Goal: Task Accomplishment & Management: Complete application form

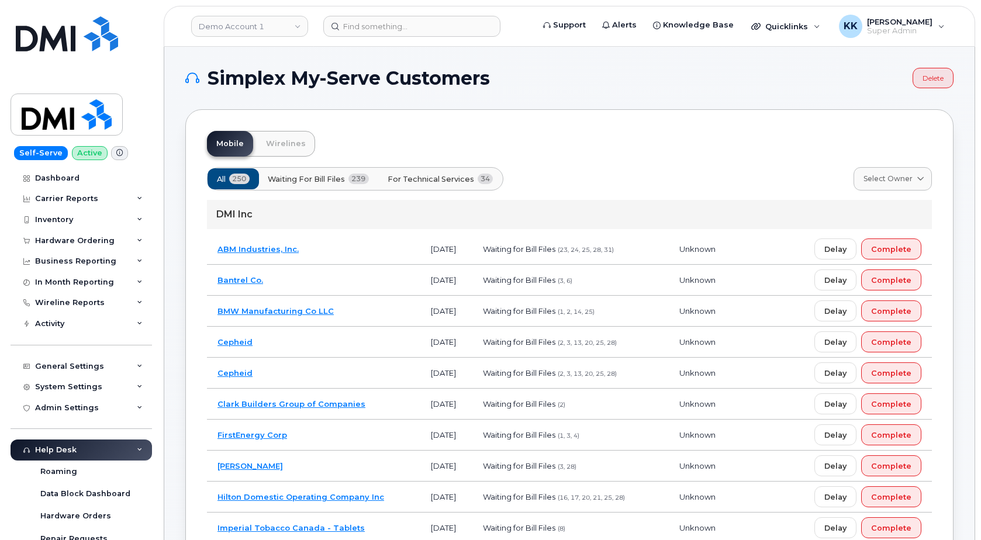
click at [478, 178] on span "34" at bounding box center [486, 179] width 16 height 11
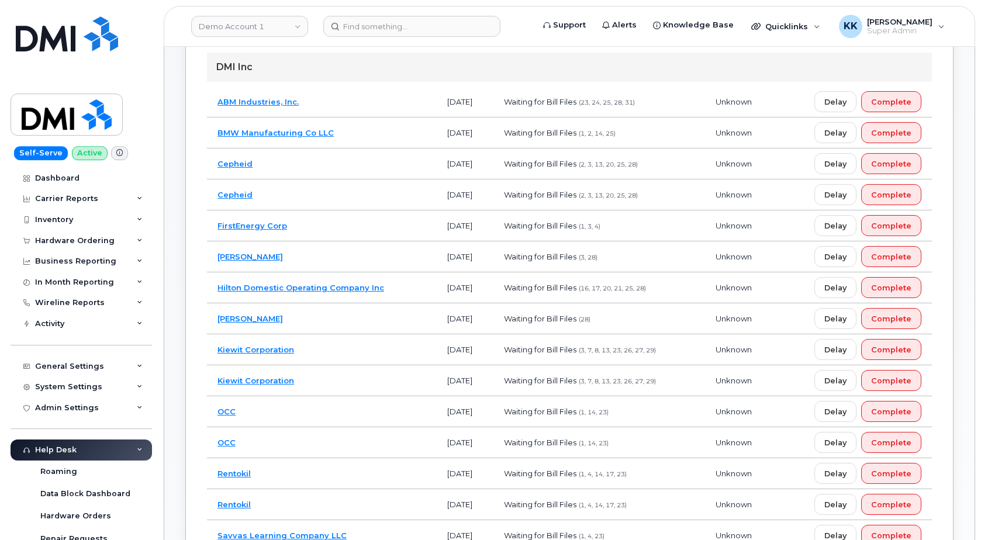
scroll to position [179, 0]
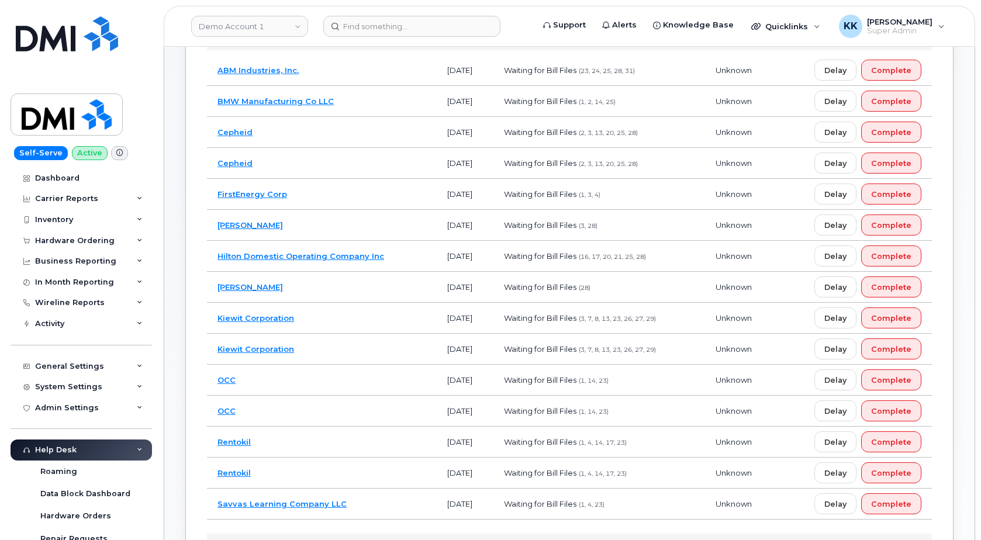
click at [339, 278] on td "JD Irving" at bounding box center [322, 287] width 230 height 31
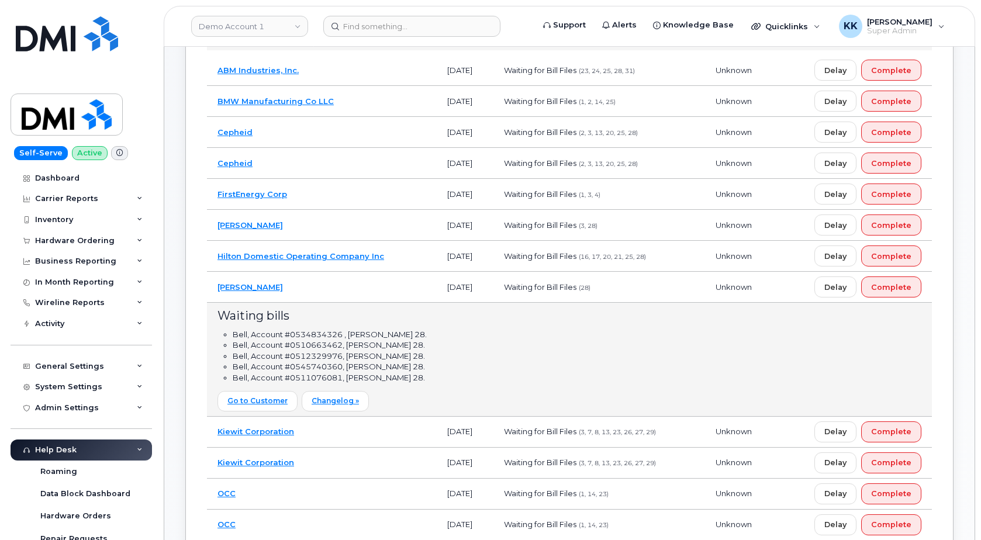
click at [326, 289] on td "JD Irving" at bounding box center [322, 287] width 230 height 31
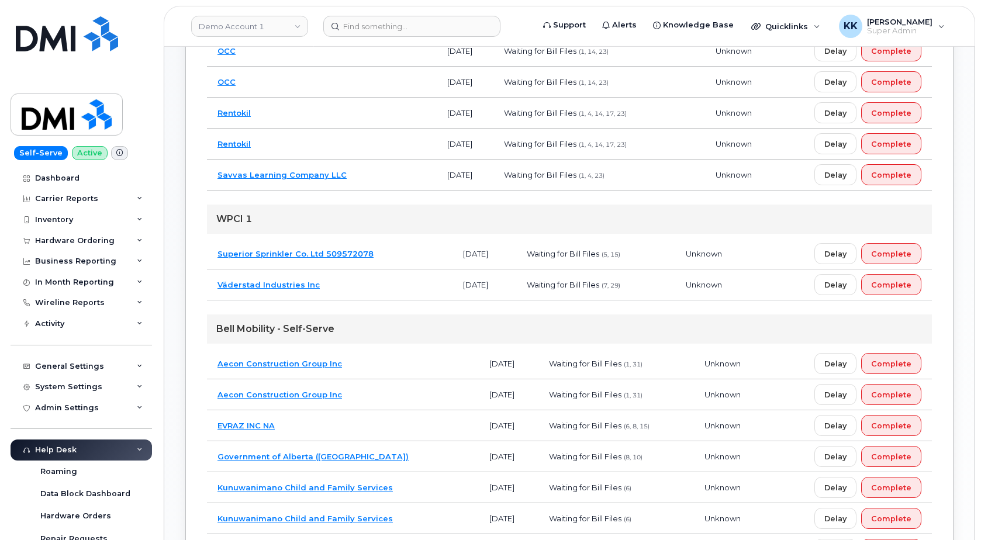
scroll to position [537, 0]
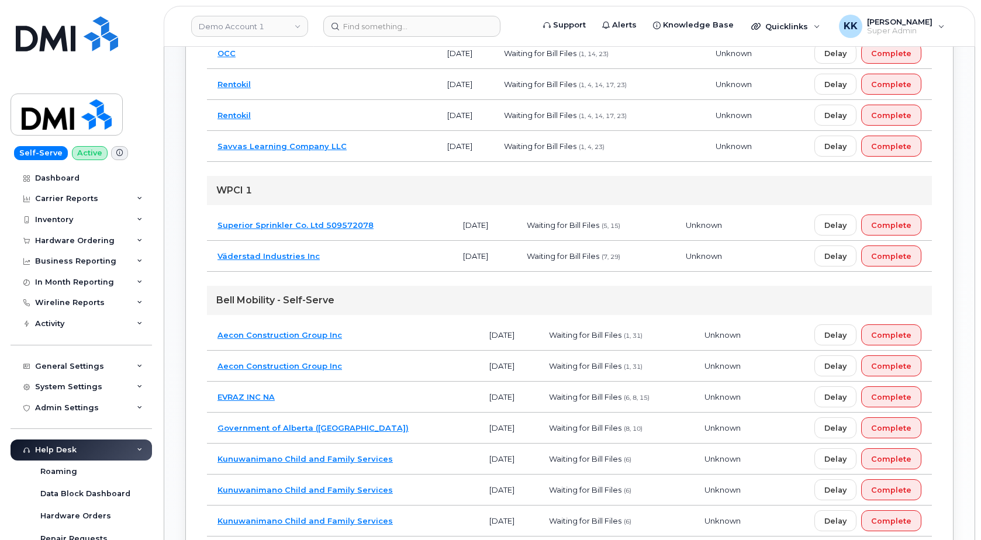
click at [364, 395] on td "EVRAZ INC NA" at bounding box center [343, 397] width 272 height 31
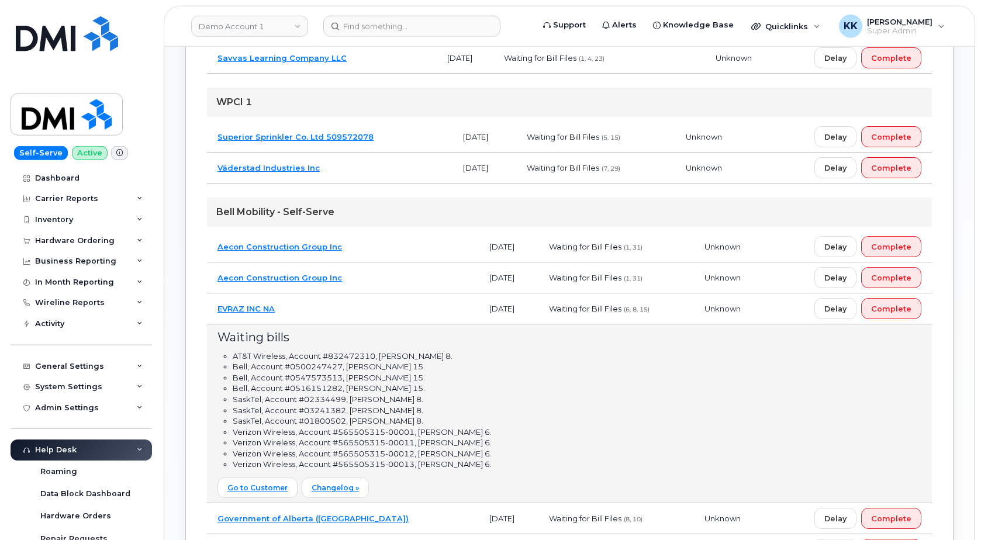
scroll to position [656, 0]
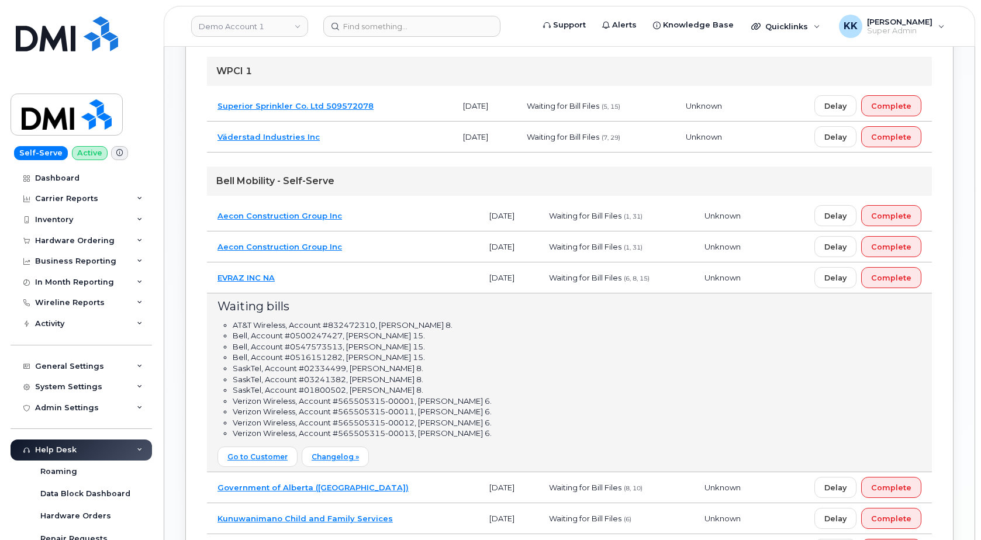
click at [400, 271] on td "EVRAZ INC NA" at bounding box center [343, 278] width 272 height 31
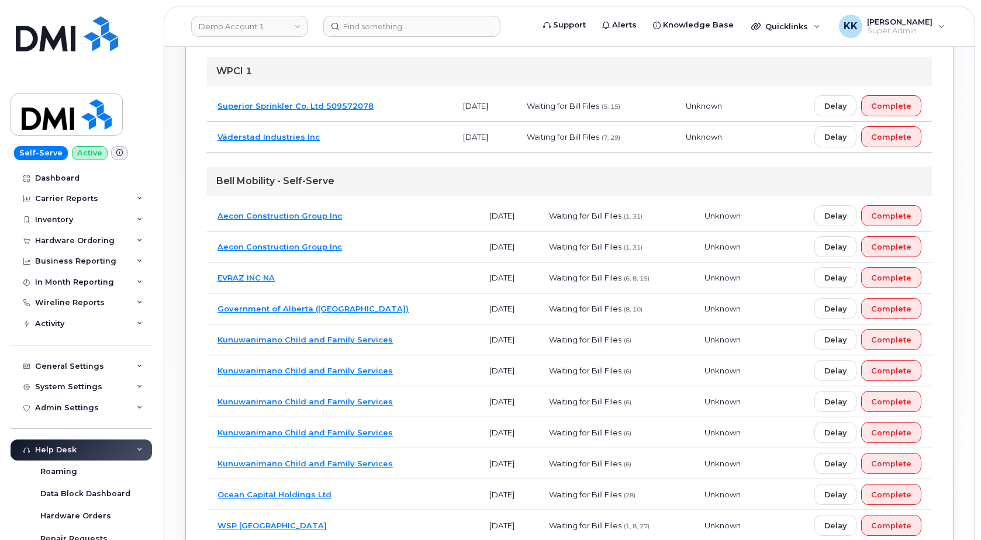
click at [371, 307] on td "Government of Alberta (GOA)" at bounding box center [343, 309] width 272 height 31
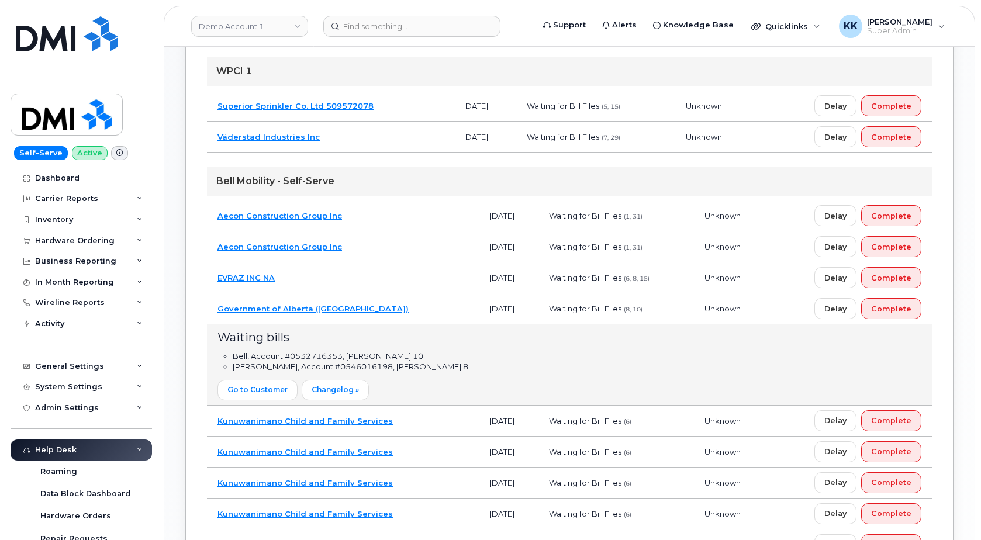
click at [374, 305] on td "Government of Alberta (GOA)" at bounding box center [343, 309] width 272 height 31
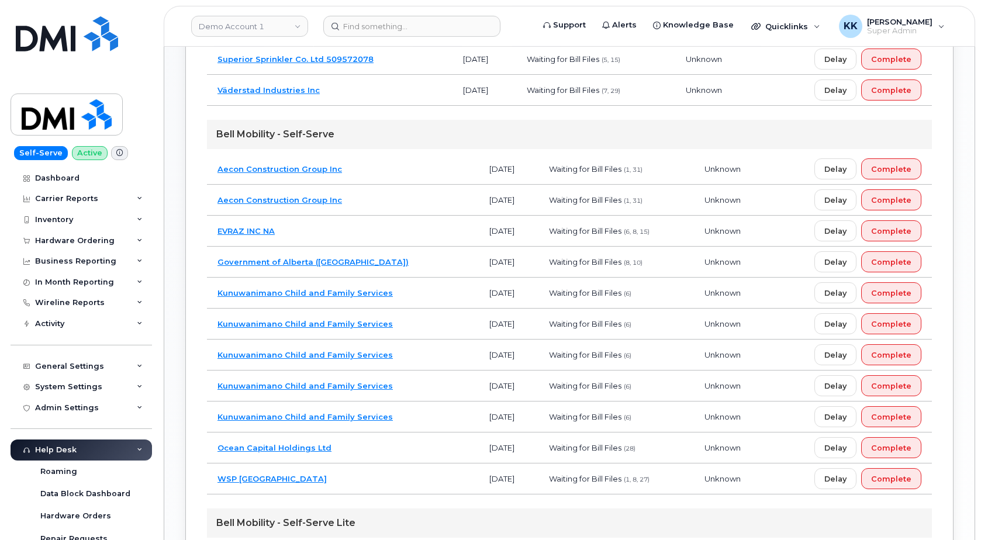
scroll to position [835, 0]
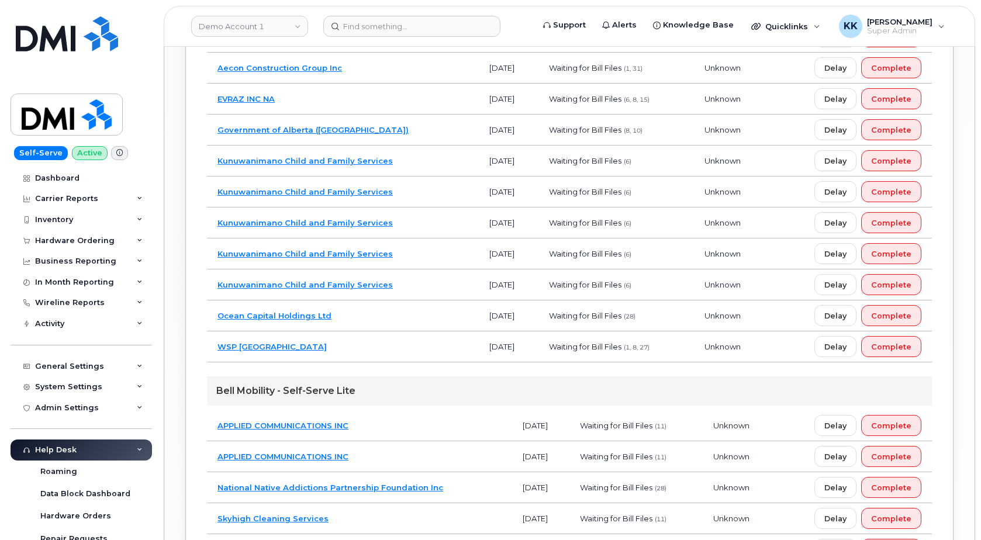
click at [387, 315] on td "Ocean Capital Holdings Ltd" at bounding box center [343, 316] width 272 height 31
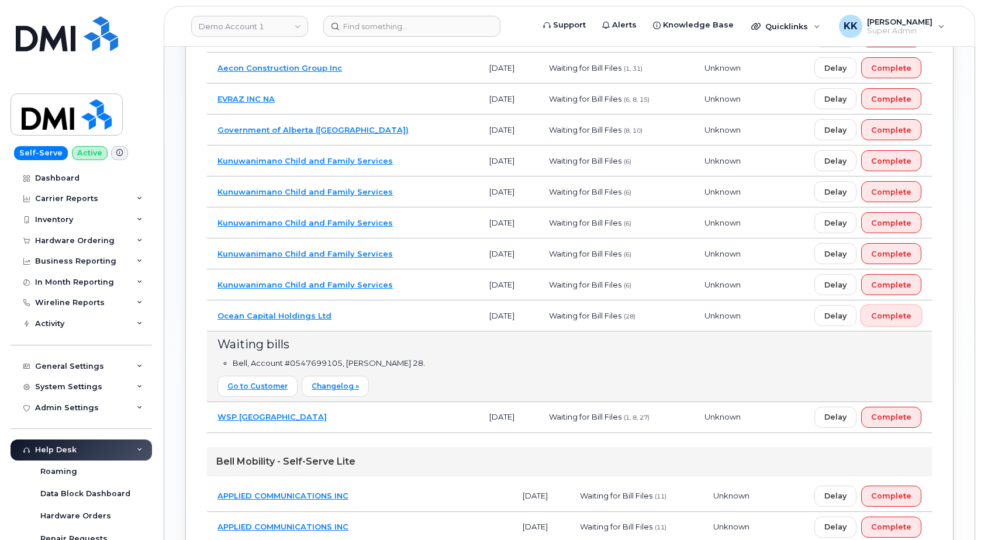
click at [891, 319] on span "Complete" at bounding box center [891, 315] width 40 height 11
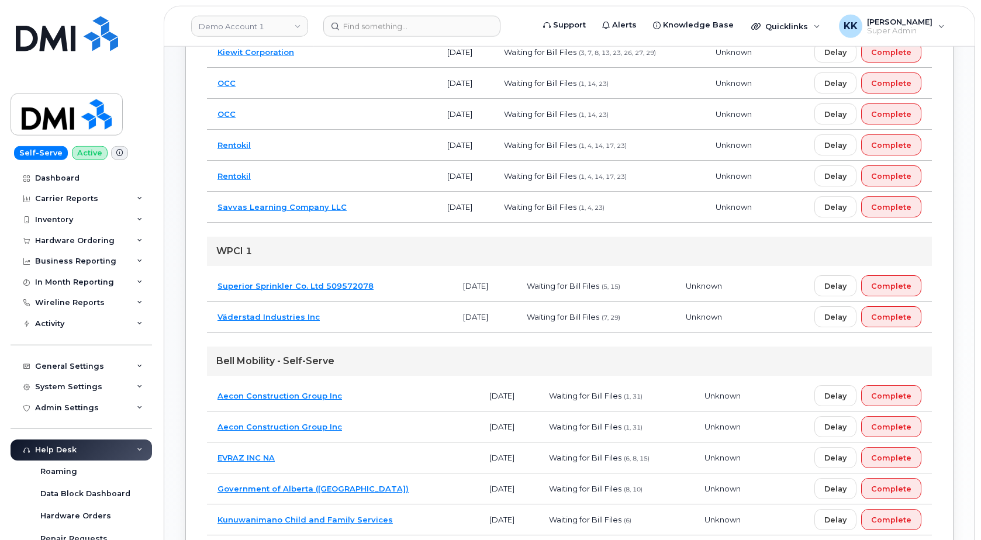
scroll to position [477, 0]
click at [366, 426] on td "Aecon Construction Group Inc" at bounding box center [343, 425] width 272 height 31
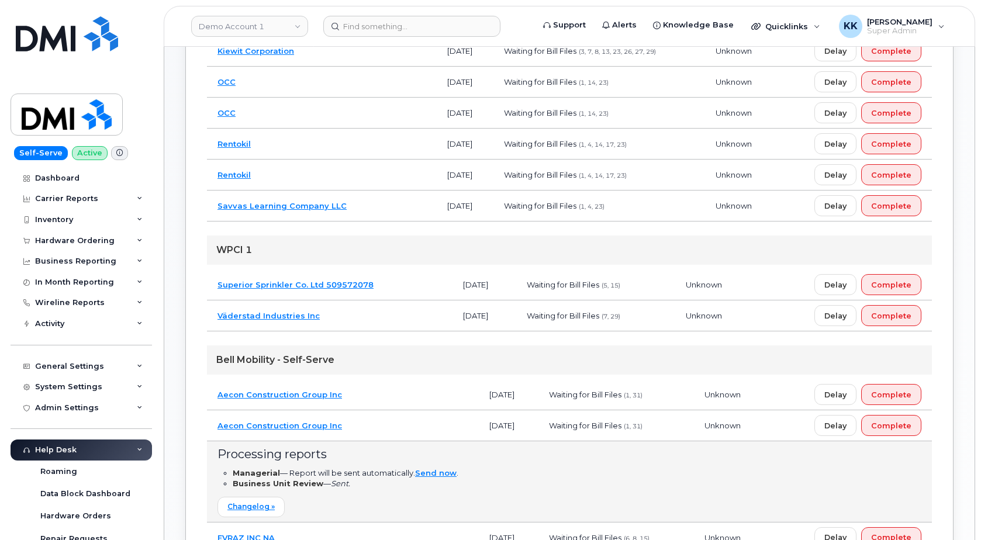
click at [364, 430] on td "Aecon Construction Group Inc" at bounding box center [343, 425] width 272 height 31
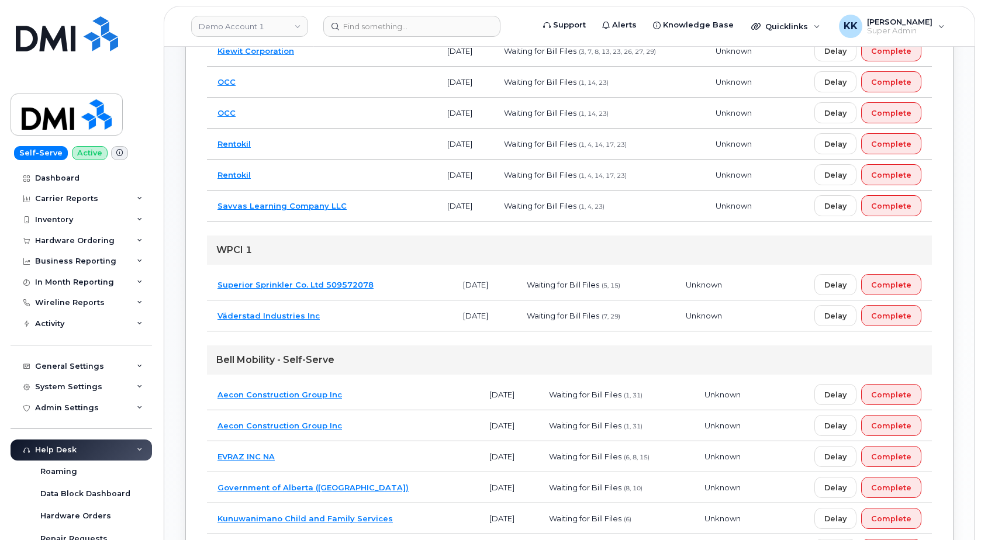
click at [362, 402] on td "Aecon Construction Group Inc" at bounding box center [343, 394] width 272 height 31
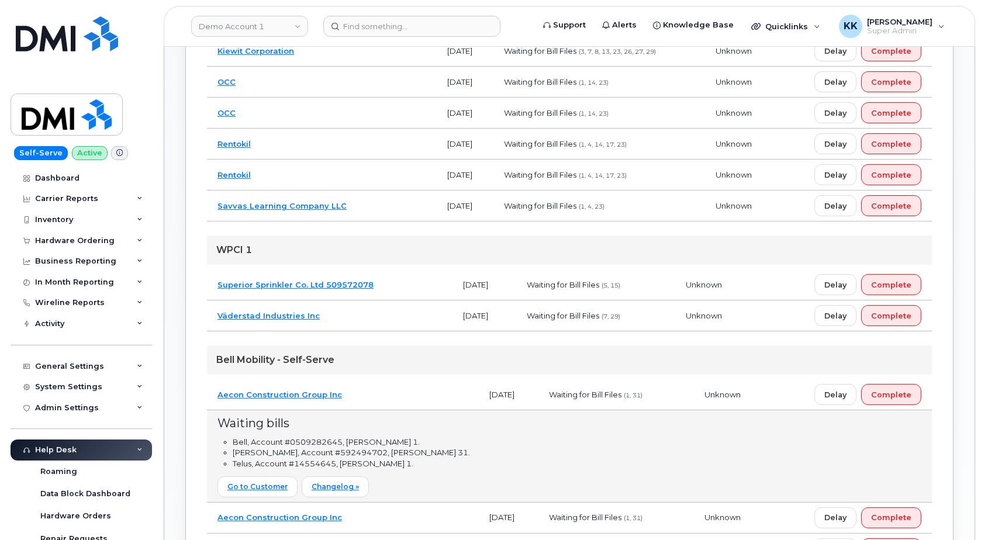
click at [364, 402] on td "Aecon Construction Group Inc" at bounding box center [343, 394] width 272 height 31
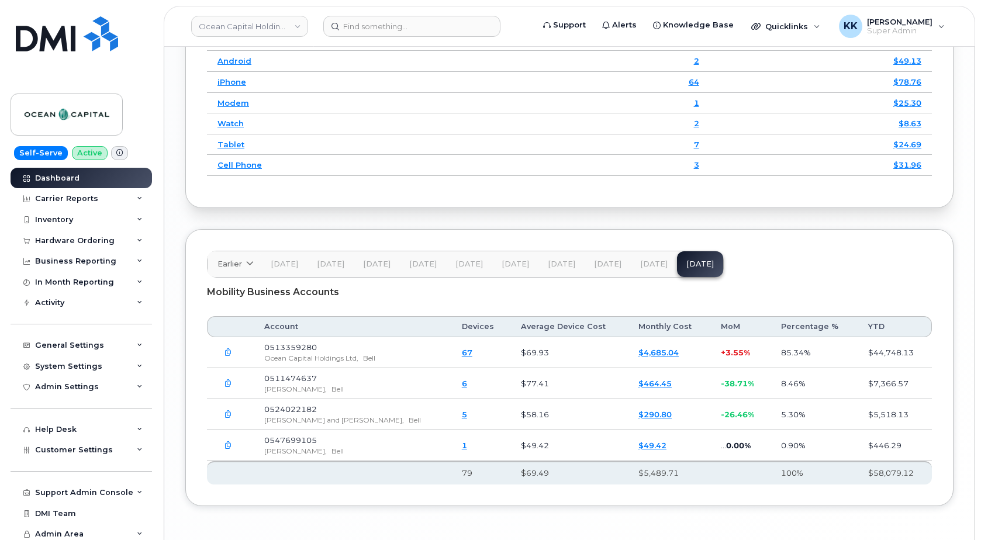
scroll to position [1588, 0]
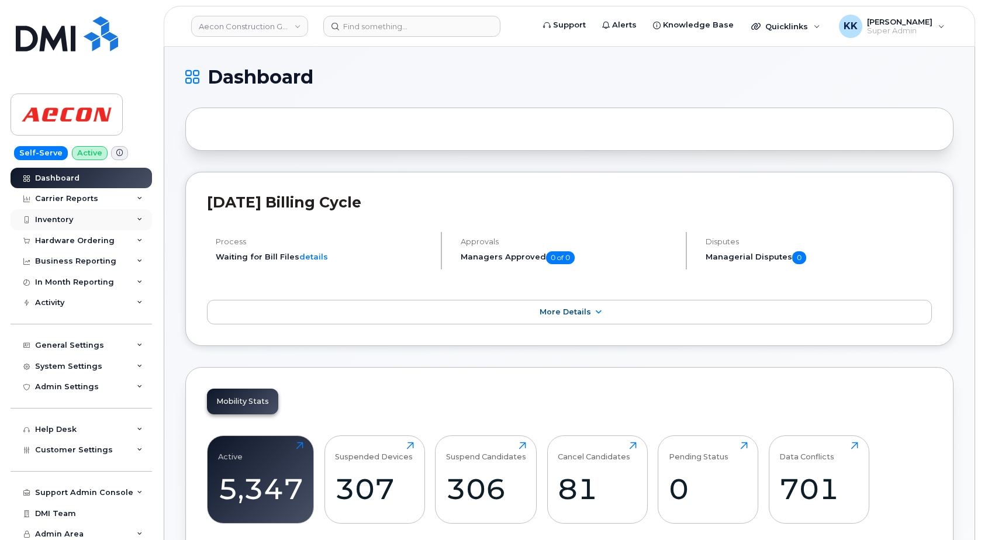
click at [79, 215] on div "Inventory" at bounding box center [81, 219] width 141 height 21
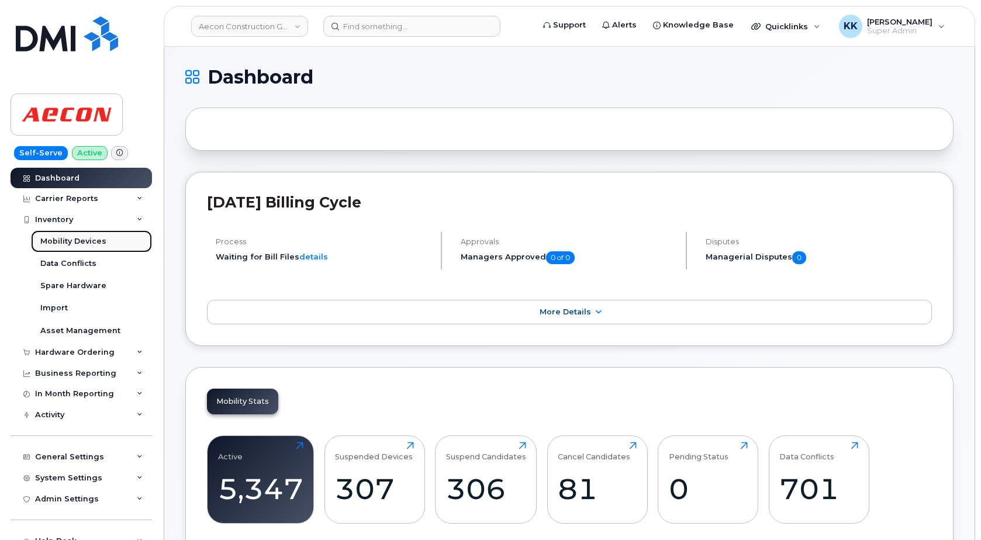
click at [61, 242] on div "Mobility Devices" at bounding box center [73, 241] width 66 height 11
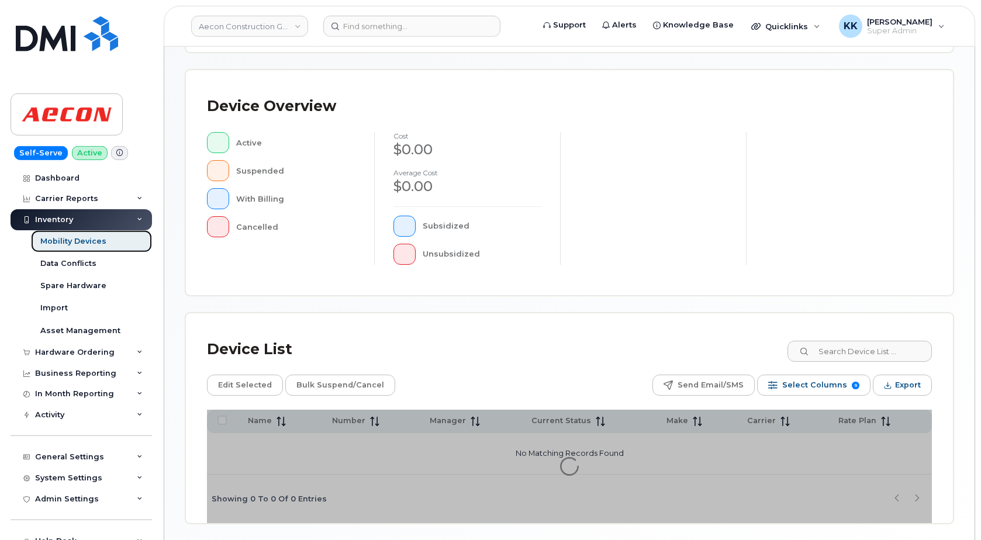
scroll to position [264, 0]
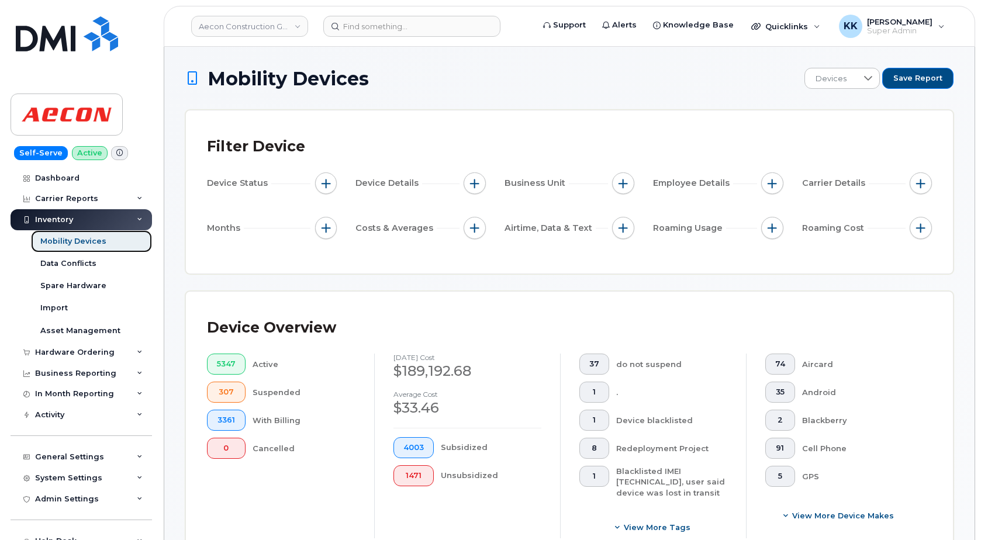
click at [68, 241] on div "Mobility Devices" at bounding box center [73, 241] width 66 height 11
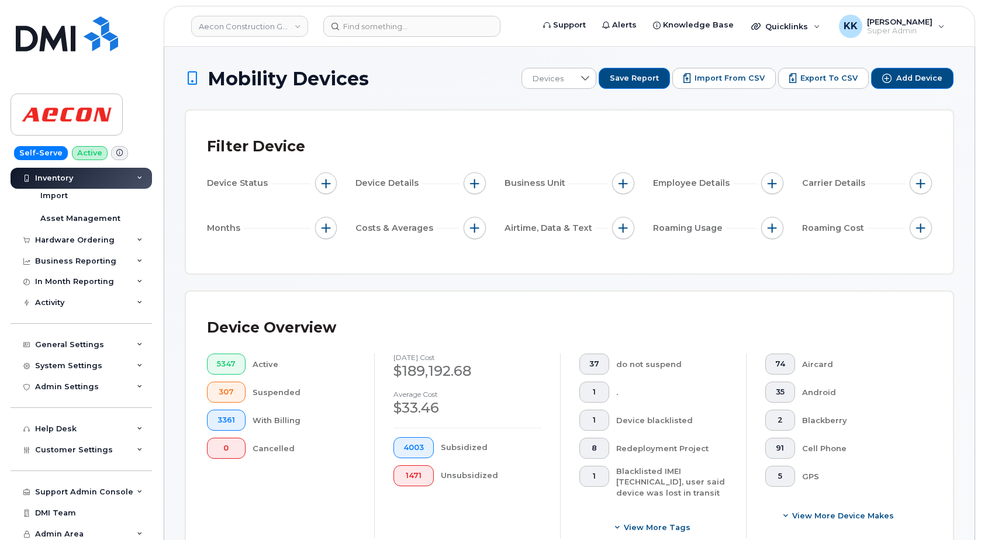
scroll to position [116, 0]
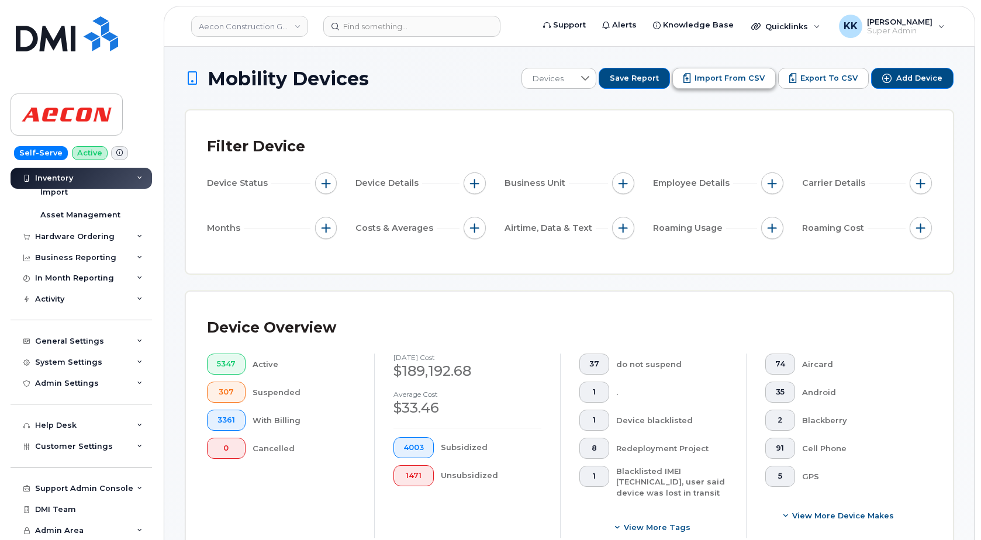
click at [718, 77] on span "Import from CSV" at bounding box center [730, 78] width 70 height 11
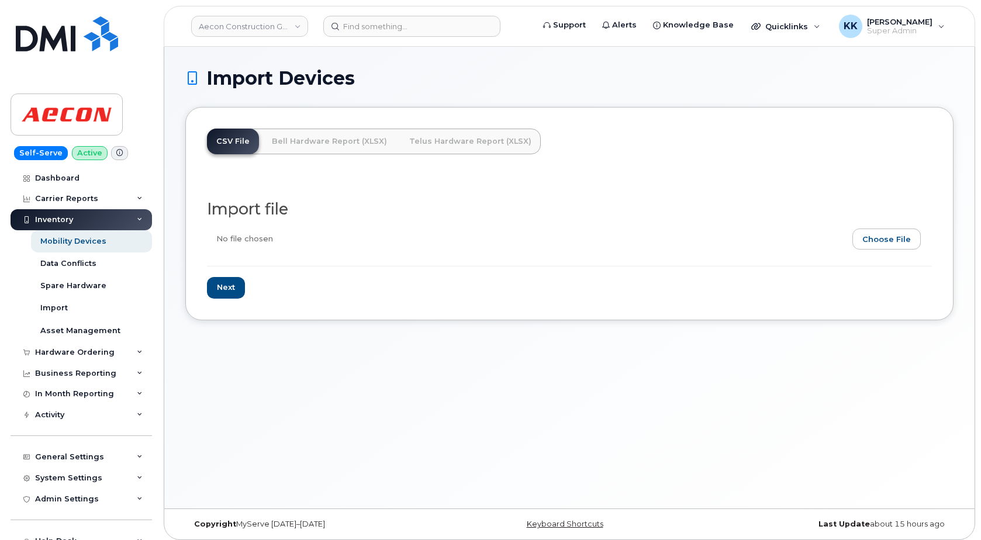
click at [897, 241] on input "file" at bounding box center [565, 242] width 716 height 27
type input "C:\fakepath\Aecon [PERSON_NAME] Inventory [DATE].csv"
click at [229, 292] on input "Next" at bounding box center [226, 288] width 38 height 22
type input "Loading..."
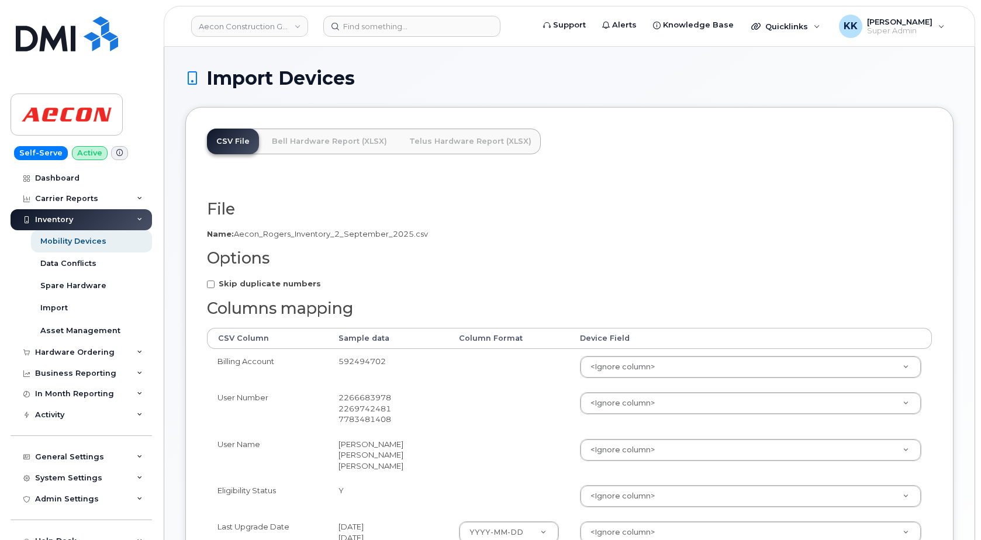
click at [302, 282] on strong "Skip duplicate numbers" at bounding box center [270, 283] width 102 height 9
click at [215, 282] on input "Skip duplicate numbers" at bounding box center [211, 285] width 8 height 8
checkbox input "true"
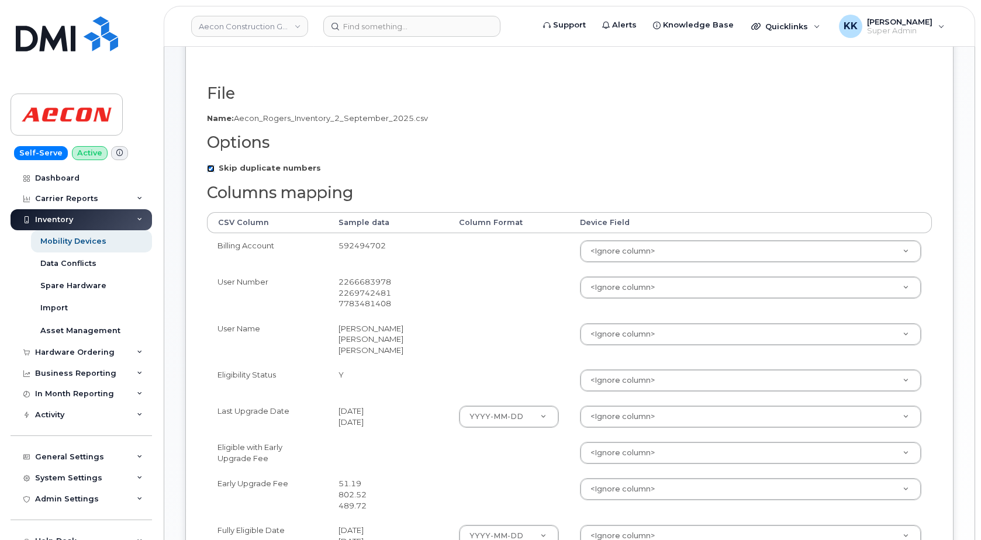
scroll to position [119, 0]
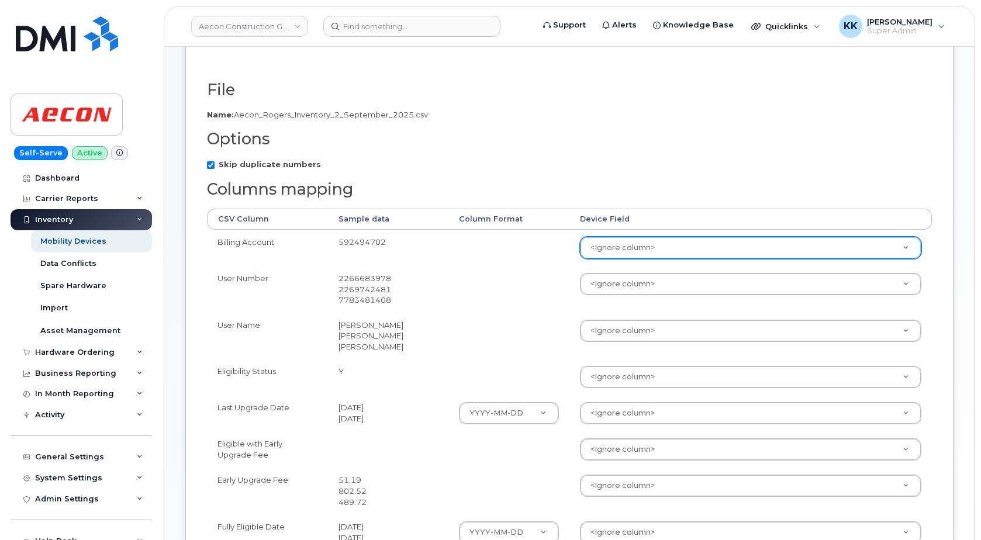
click at [606, 252] on body "Aecon Construction Group Inc Support Alerts Knowledge Base Quicklinks Suspend /…" at bounding box center [490, 286] width 981 height 811
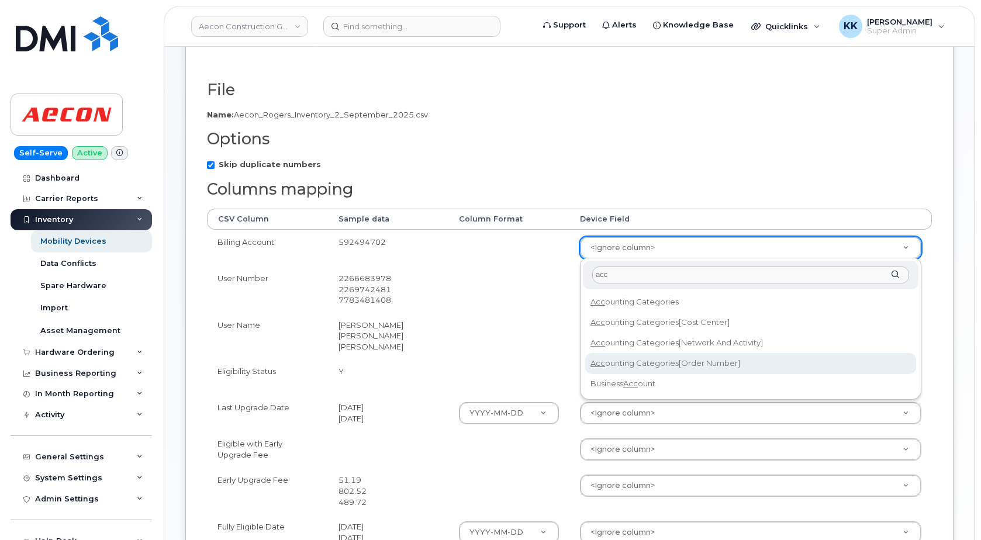
type input "acc"
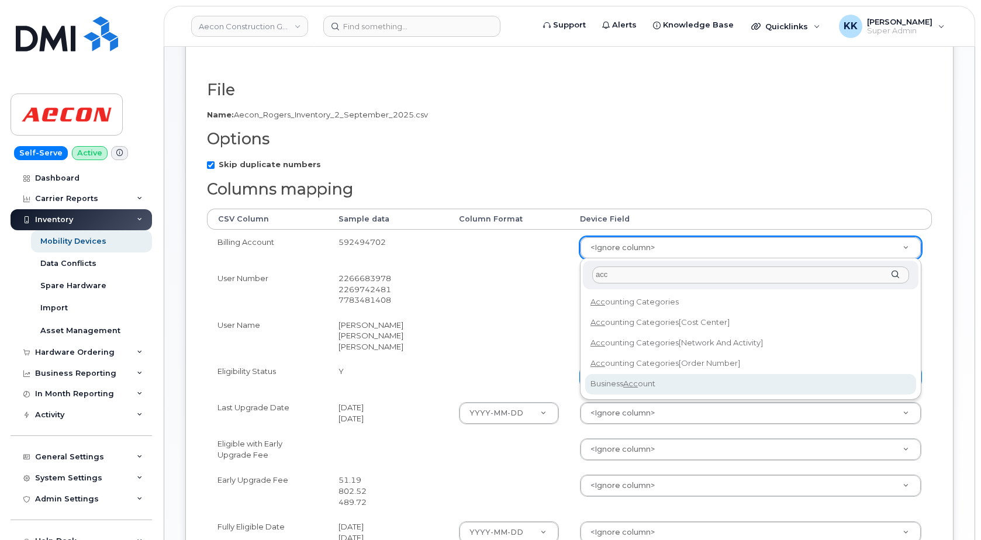
drag, startPoint x: 614, startPoint y: 377, endPoint x: 614, endPoint y: 370, distance: 7.6
select select "business_account_id"
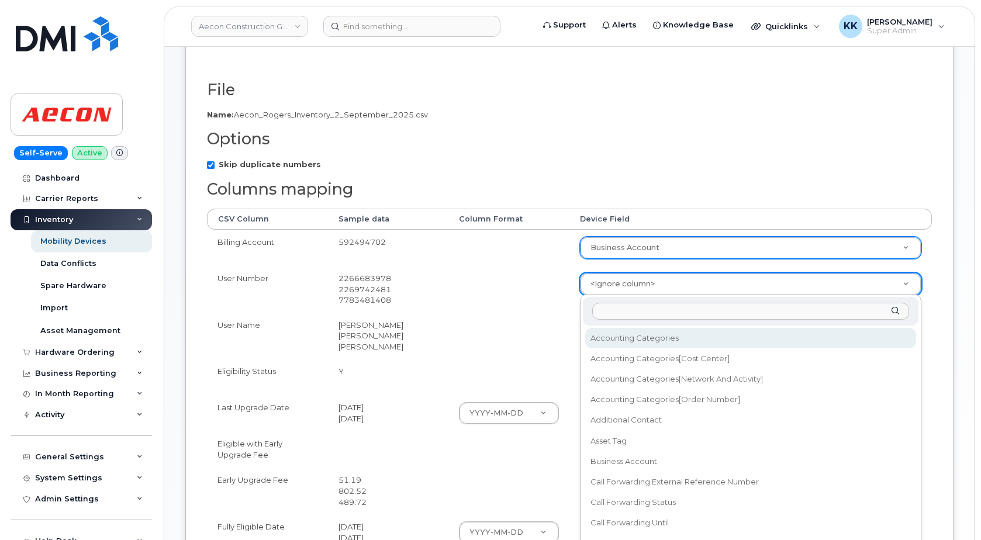
click at [616, 285] on body "Aecon Construction Group Inc Support Alerts Knowledge Base Quicklinks Suspend /…" at bounding box center [490, 286] width 981 height 811
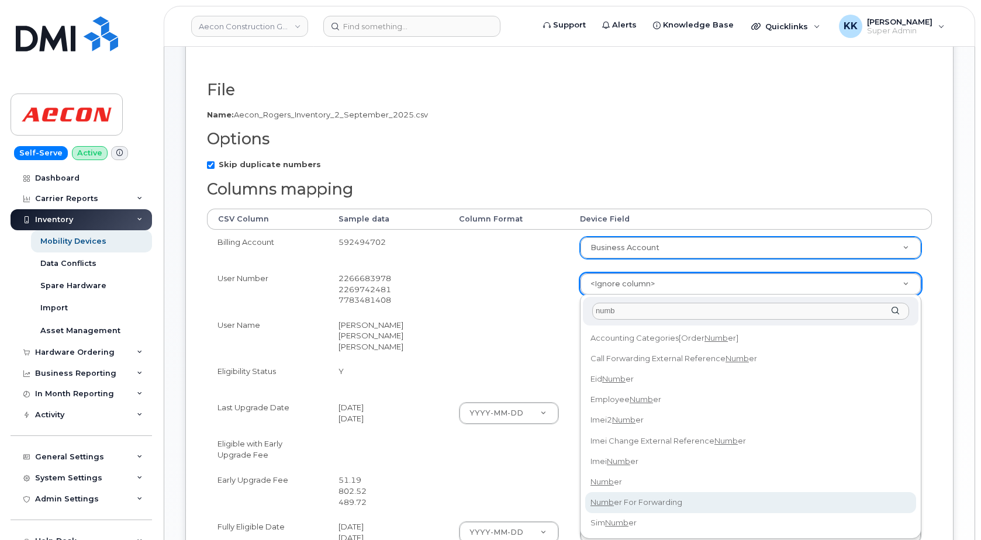
type input "numb"
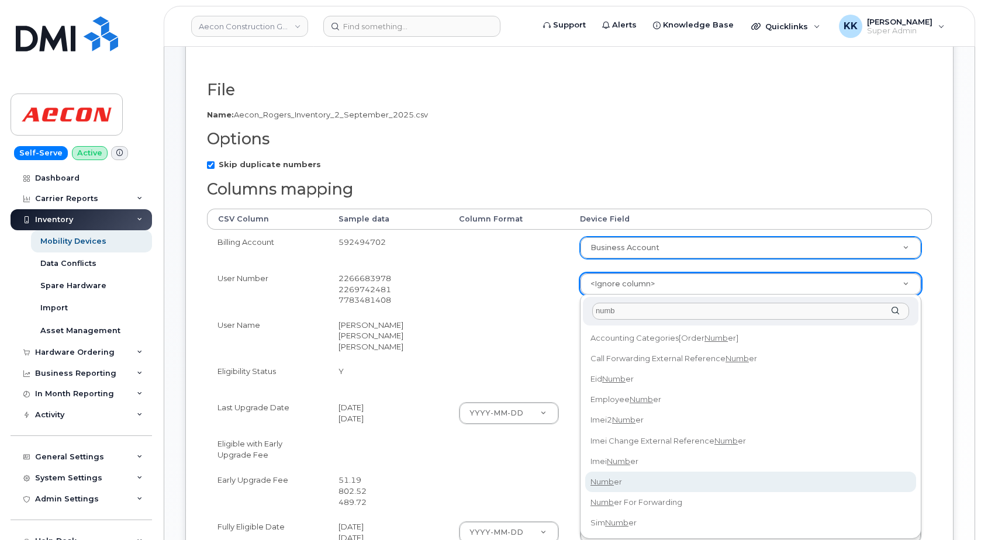
select select "number"
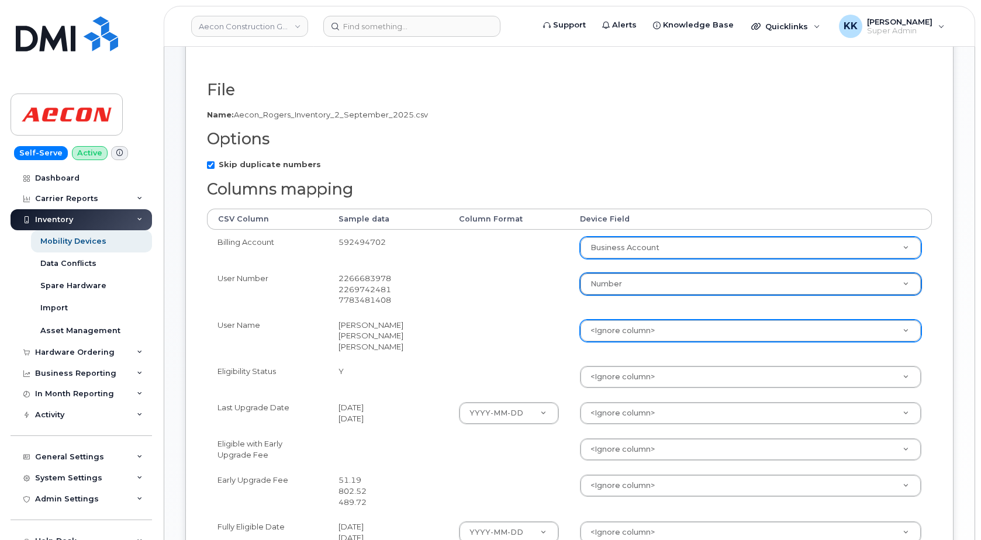
click at [611, 340] on body "Aecon Construction Group Inc Support Alerts Knowledge Base Quicklinks Suspend /…" at bounding box center [490, 286] width 981 height 811
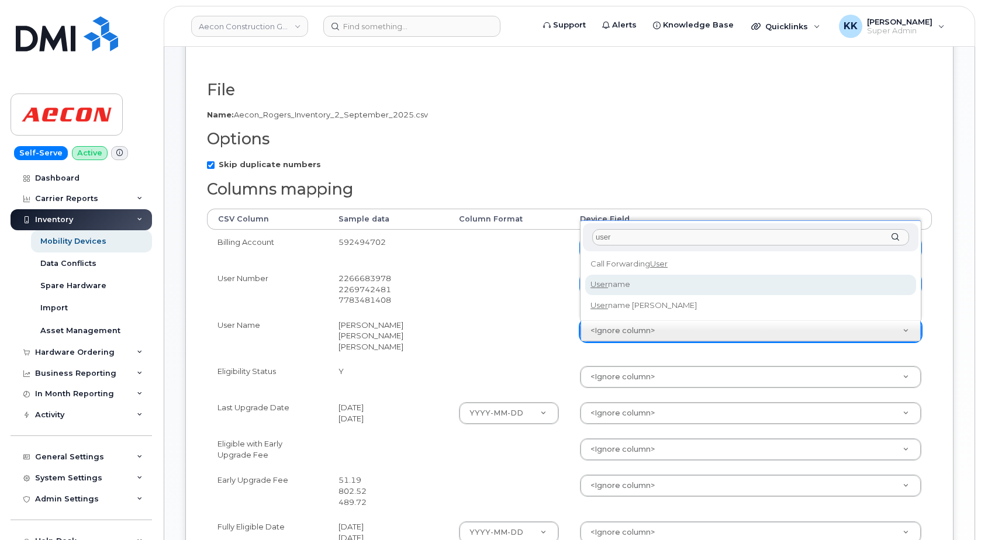
type input "user"
select select "username"
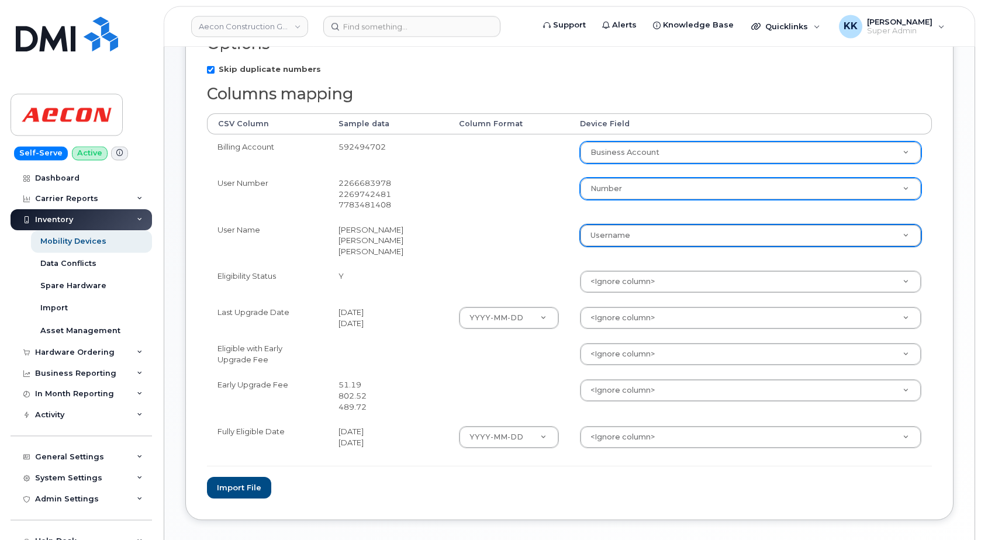
scroll to position [239, 0]
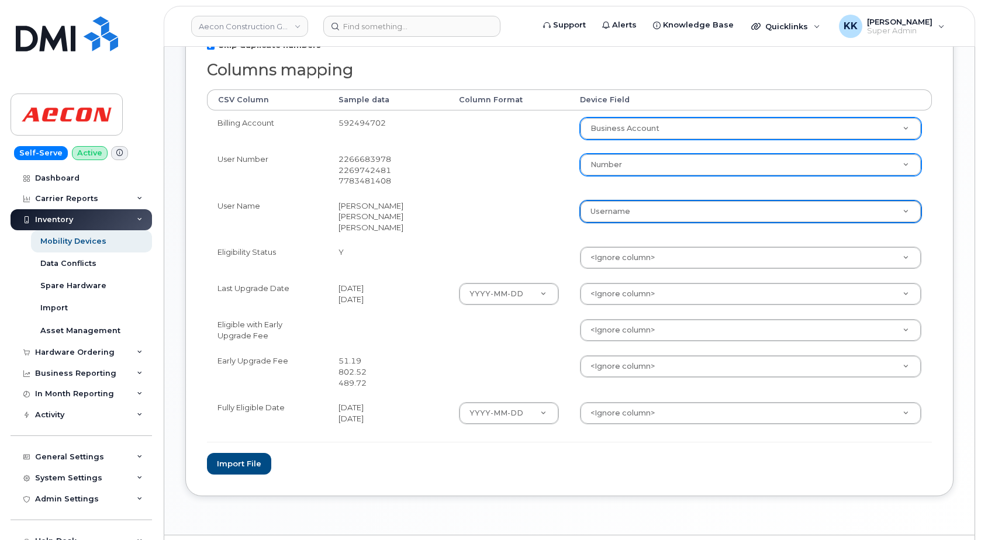
click at [623, 296] on body "Aecon Construction Group Inc Support Alerts Knowledge Base Quicklinks Suspend /…" at bounding box center [490, 166] width 981 height 811
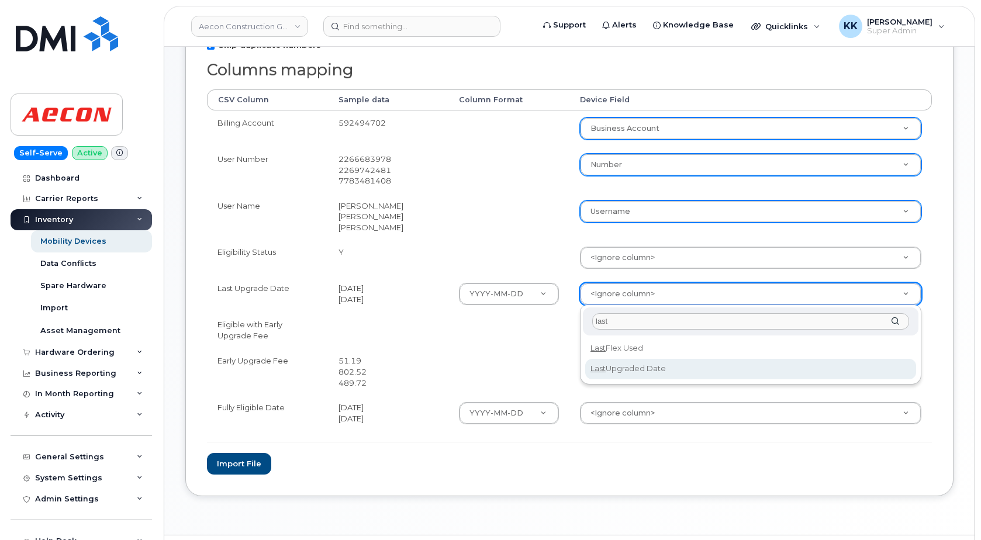
type input "last"
select select "last_upgraded_date"
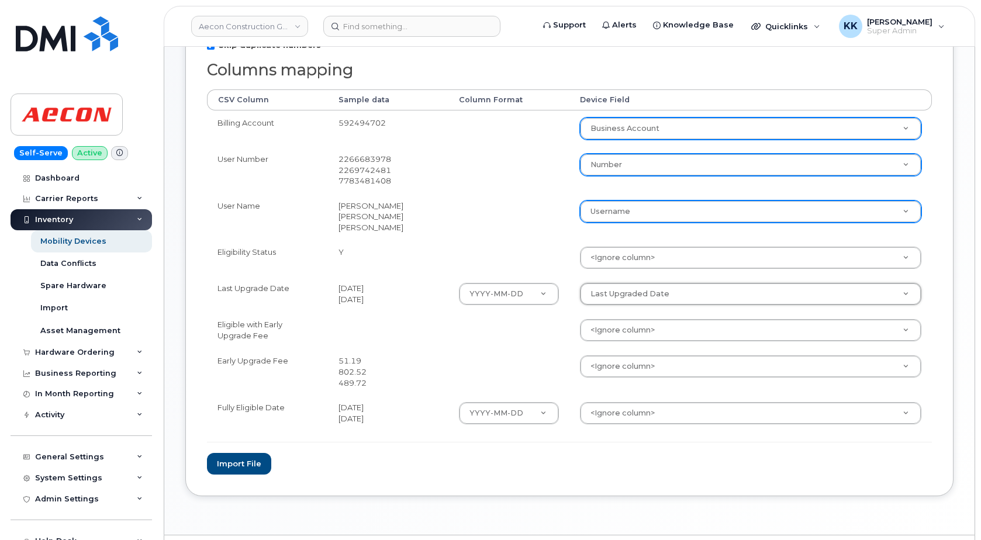
click at [608, 363] on body "Aecon Construction Group Inc Support Alerts Knowledge Base Quicklinks Suspend /…" at bounding box center [490, 166] width 981 height 811
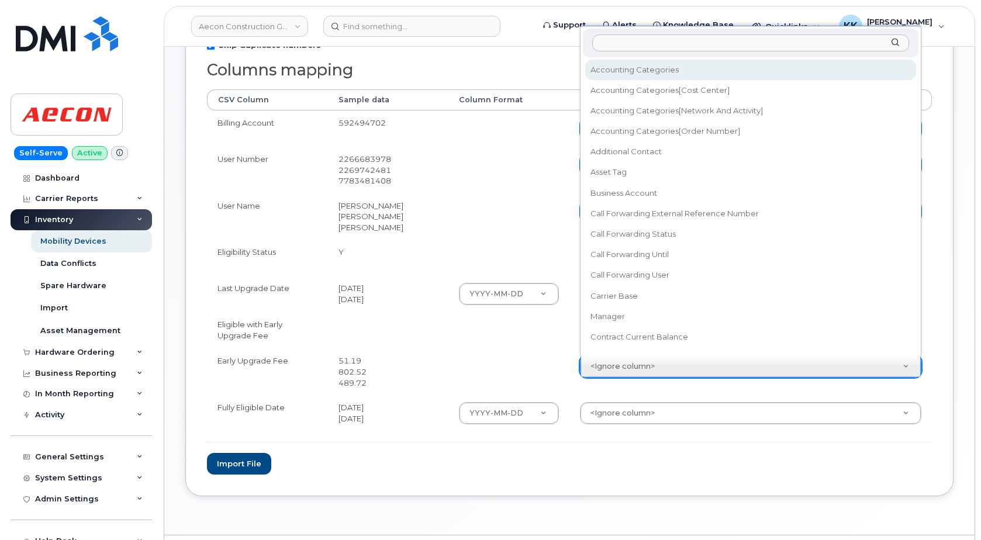
scroll to position [11, 0]
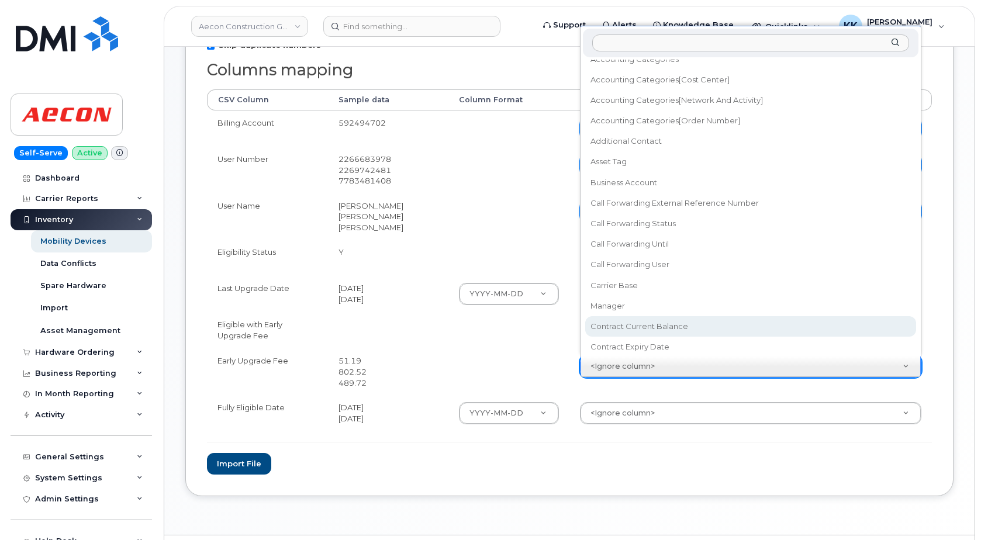
select select "contract_current_balance"
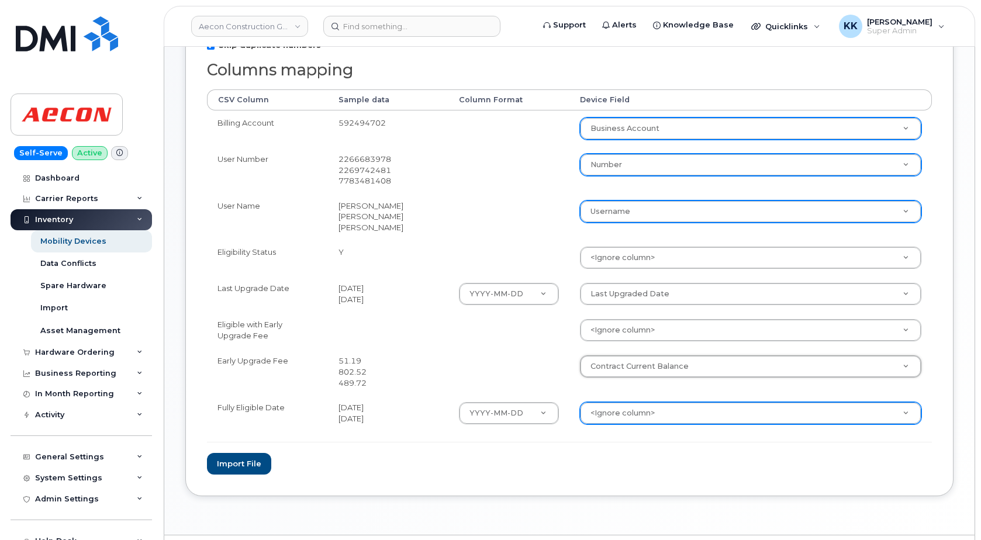
click at [608, 414] on body "Aecon Construction Group Inc Support Alerts Knowledge Base Quicklinks Suspend /…" at bounding box center [490, 166] width 981 height 811
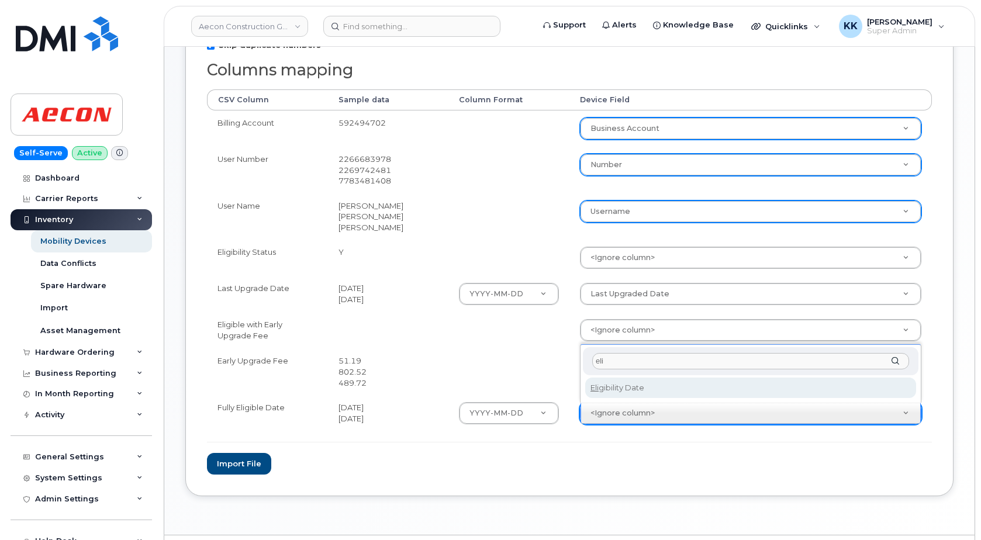
type input "eli"
select select "eligibility_date"
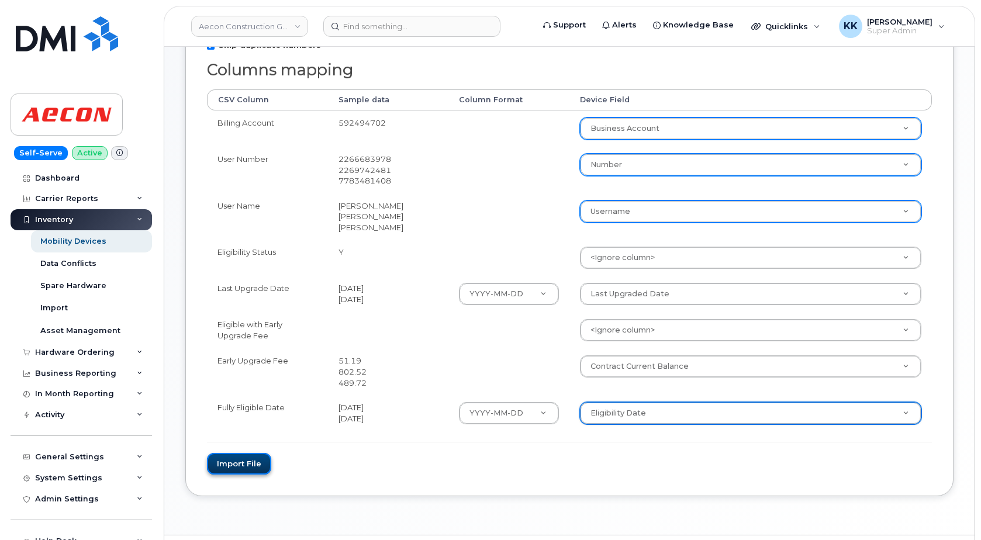
click at [250, 465] on button "Import file" at bounding box center [239, 464] width 64 height 22
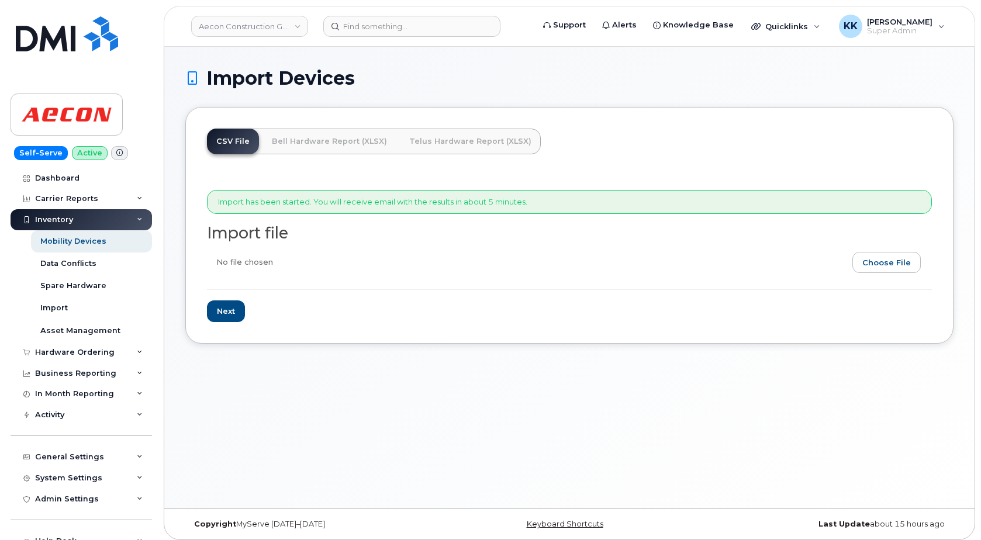
click at [885, 267] on input "file" at bounding box center [565, 265] width 716 height 27
type input "C:\fakepath\Aecon Rogers Inventory 2 September 2025.csv"
click at [238, 309] on input "Next" at bounding box center [226, 312] width 38 height 22
type input "Loading..."
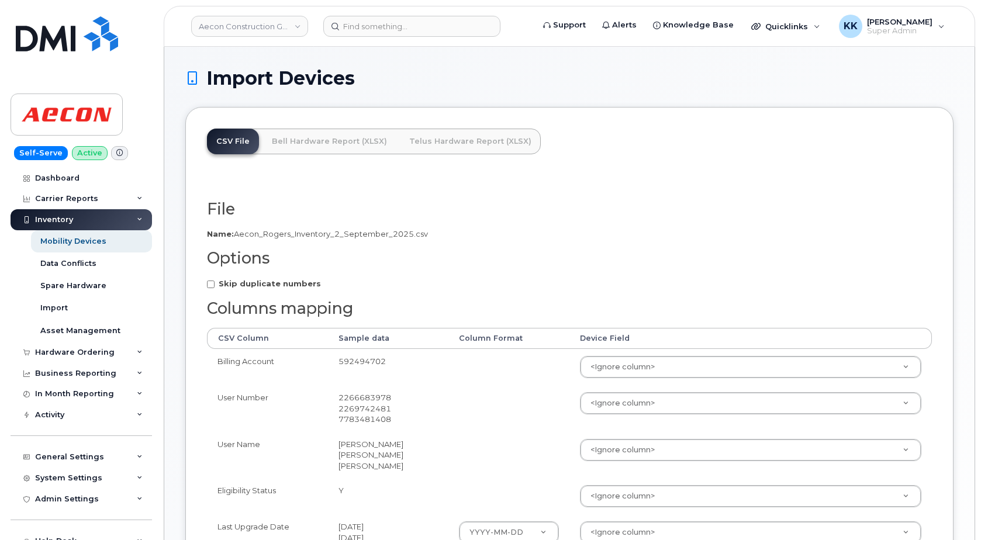
click at [251, 284] on strong "Skip duplicate numbers" at bounding box center [270, 283] width 102 height 9
click at [215, 284] on input "Skip duplicate numbers" at bounding box center [211, 285] width 8 height 8
checkbox input "true"
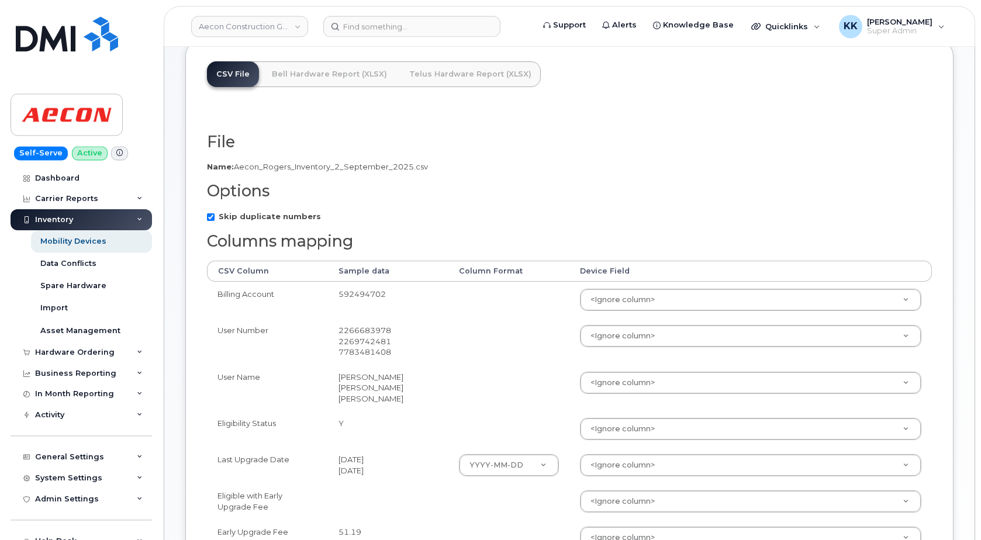
scroll to position [179, 0]
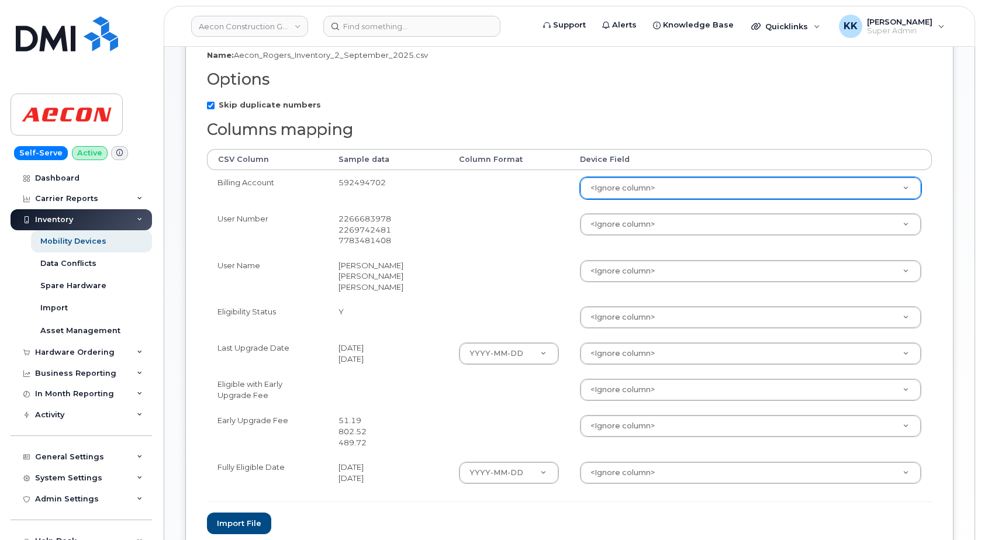
click at [617, 192] on body "Aecon Construction Group Inc Support Alerts Knowledge Base Quicklinks Suspend /…" at bounding box center [490, 226] width 981 height 811
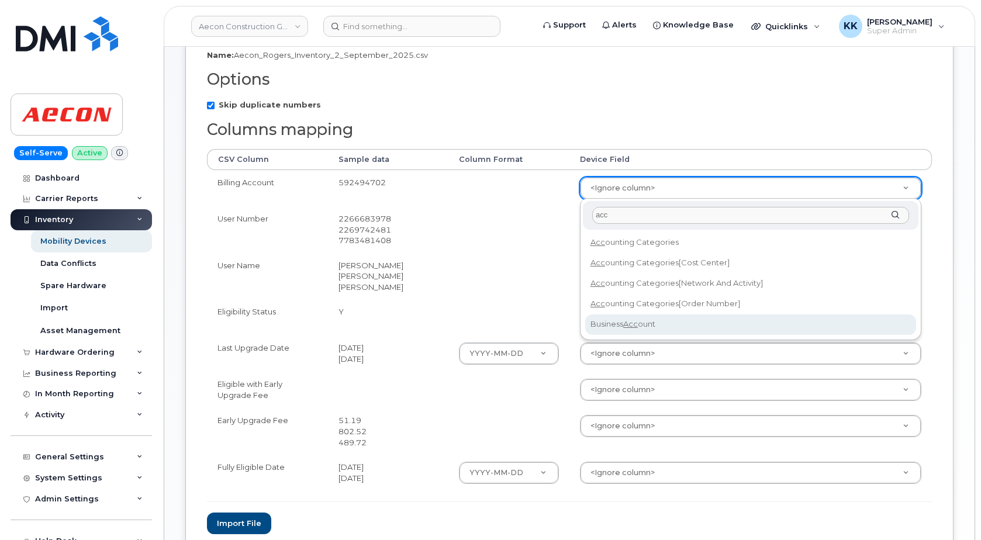
type input "acc"
select select "business_account_id"
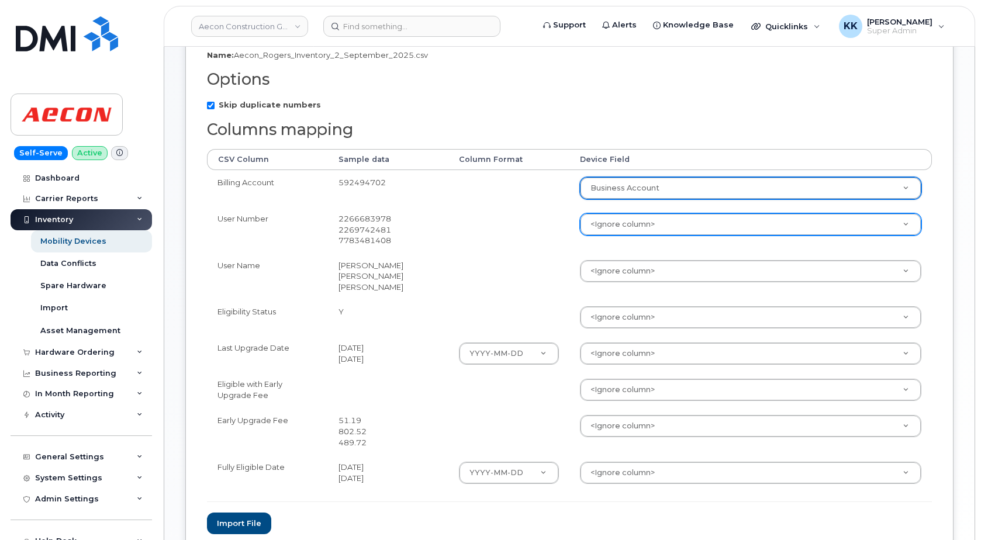
click at [616, 229] on body "Aecon Construction Group Inc Support Alerts Knowledge Base Quicklinks Suspend /…" at bounding box center [490, 226] width 981 height 811
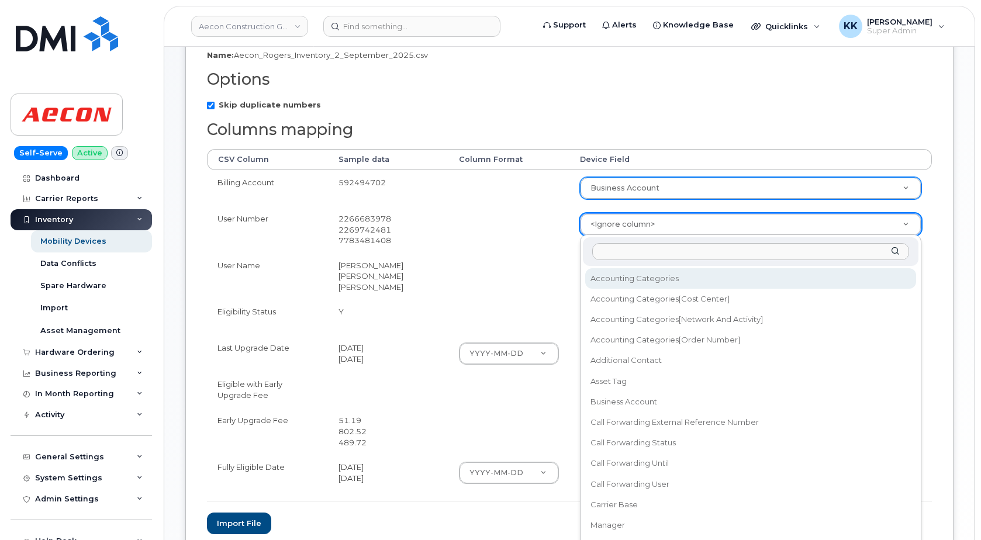
type input "u"
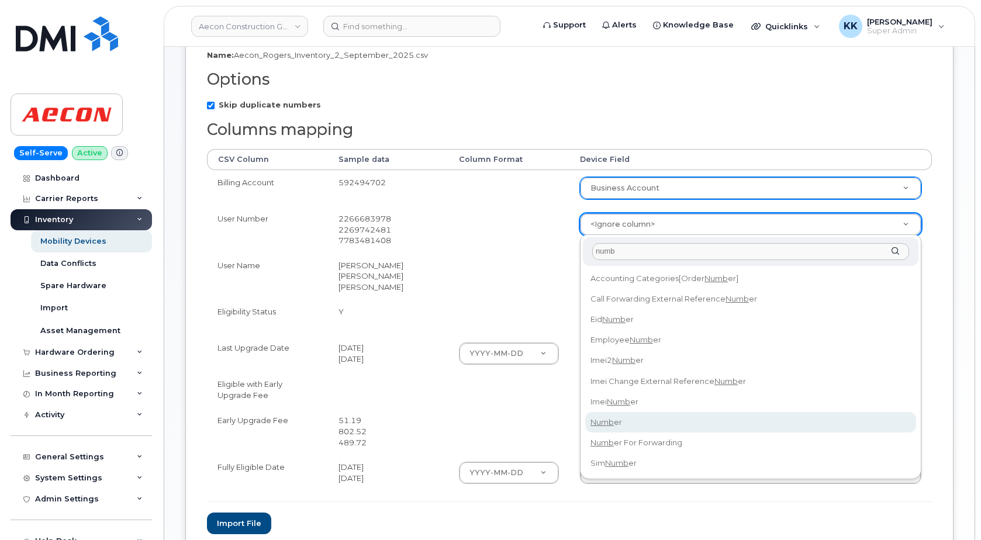
type input "numb"
select select "number"
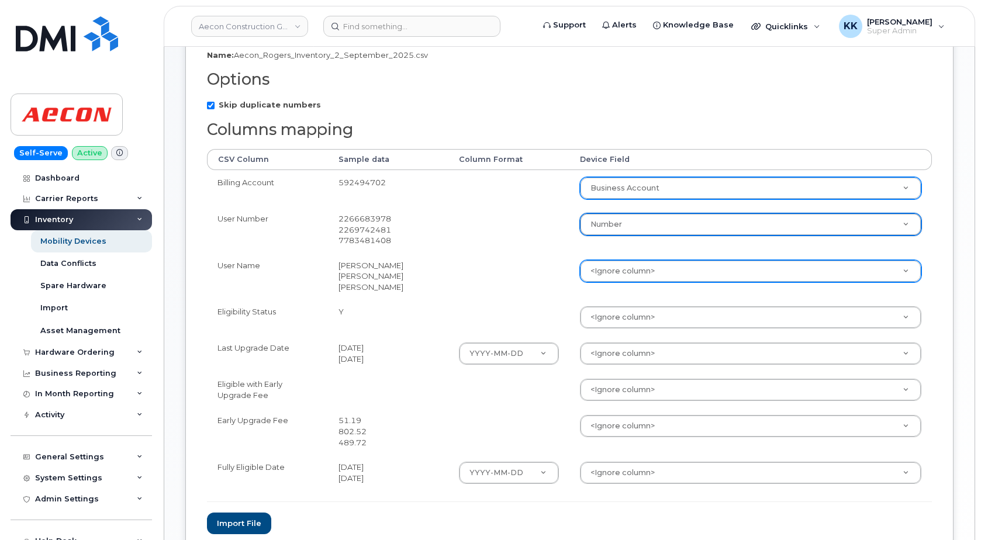
click at [633, 275] on body "Aecon Construction Group Inc Support Alerts Knowledge Base Quicklinks Suspend /…" at bounding box center [490, 226] width 981 height 811
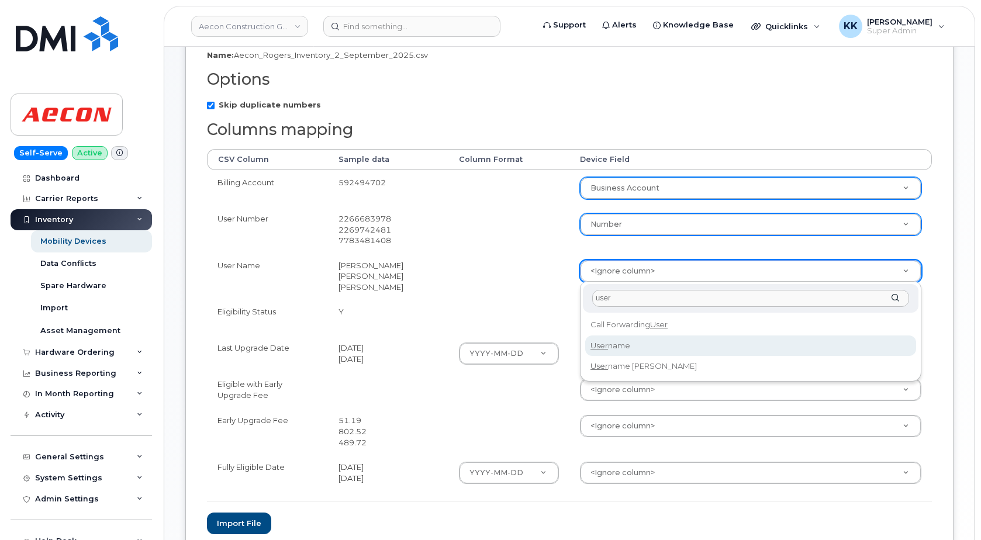
type input "user"
select select "username"
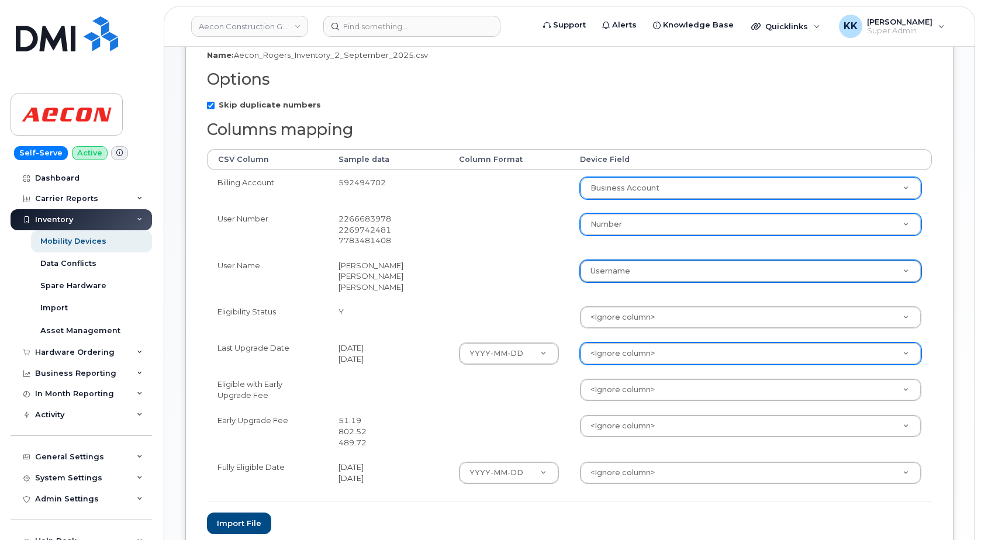
click at [596, 348] on body "Aecon Construction Group Inc Support Alerts Knowledge Base Quicklinks Suspend /…" at bounding box center [490, 226] width 981 height 811
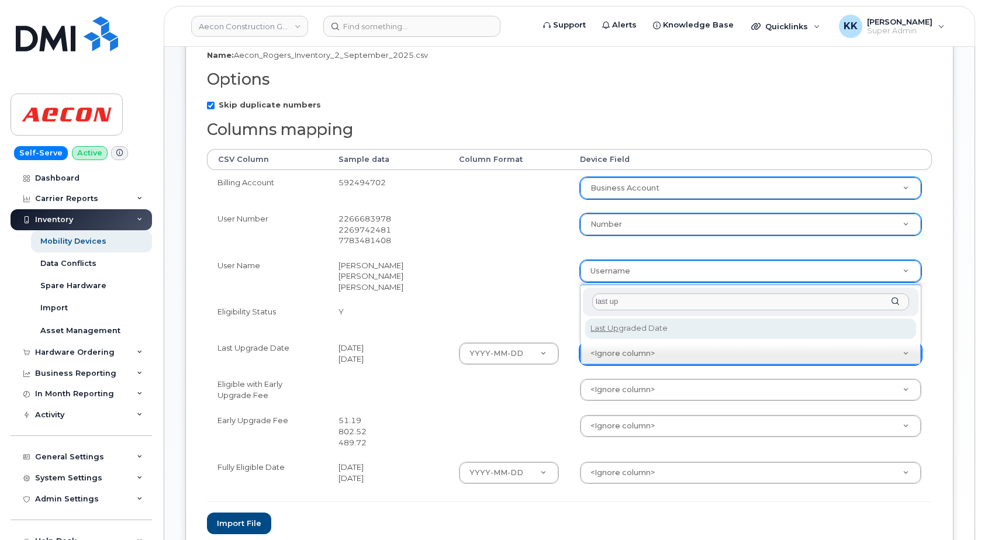
type input "last up"
select select "last_upgraded_date"
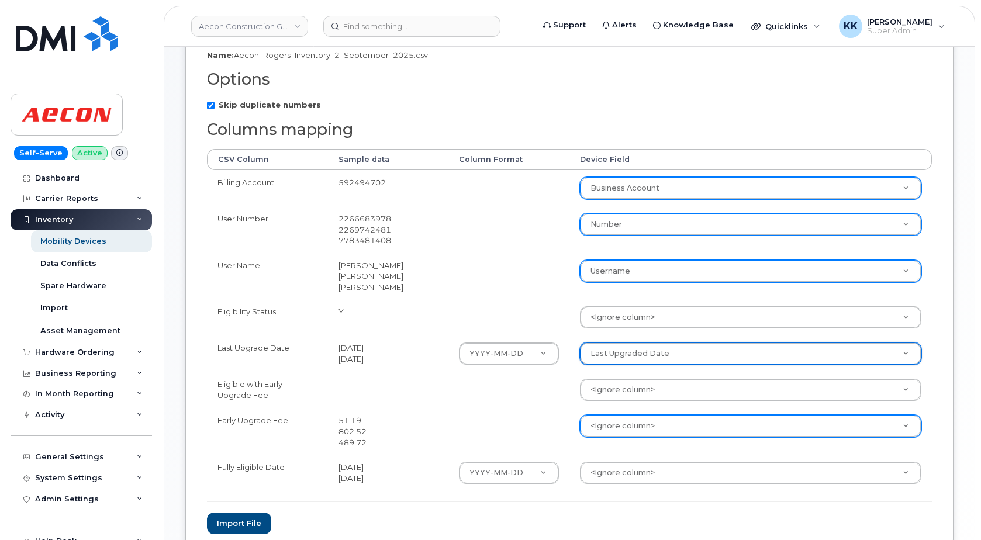
click at [600, 426] on body "Aecon Construction Group Inc Support Alerts Knowledge Base Quicklinks Suspend /…" at bounding box center [490, 226] width 981 height 811
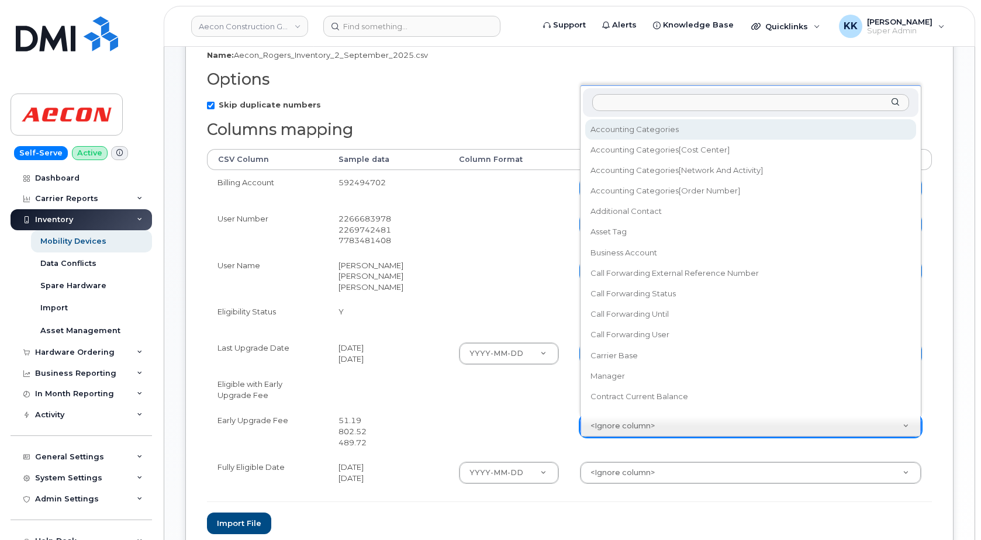
click at [553, 403] on body "Aecon Construction Group Inc Support Alerts Knowledge Base Quicklinks Suspend /…" at bounding box center [490, 226] width 981 height 811
click at [612, 426] on body "Aecon Construction Group Inc Support Alerts Knowledge Base Quicklinks Suspend /…" at bounding box center [490, 226] width 981 height 811
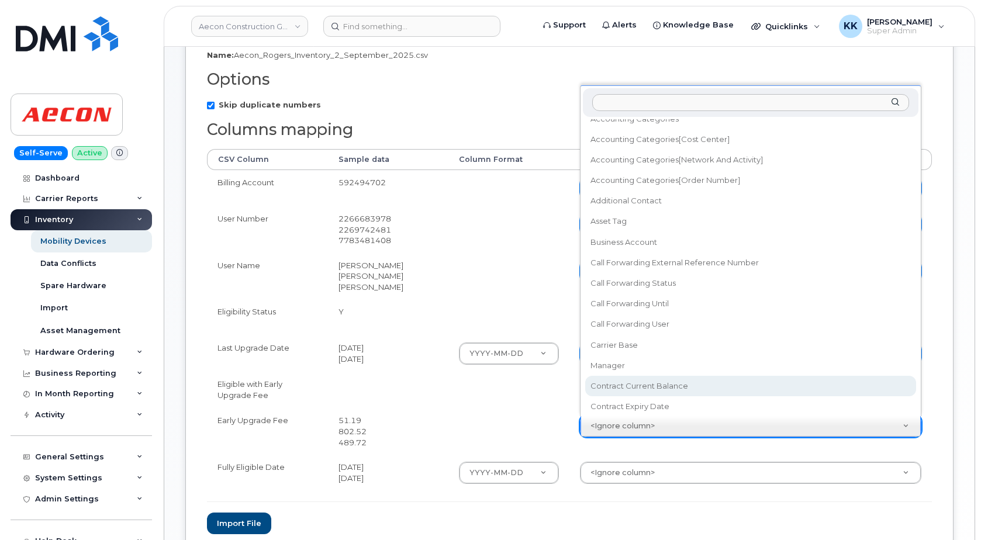
select select "contract_current_balance"
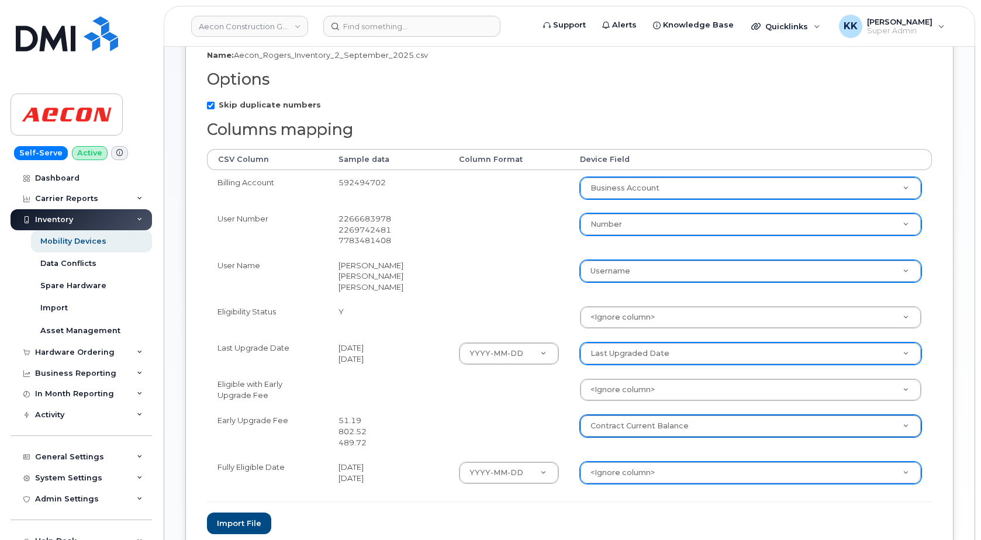
click at [609, 472] on body "Aecon Construction Group Inc Support Alerts Knowledge Base Quicklinks Suspend /…" at bounding box center [490, 226] width 981 height 811
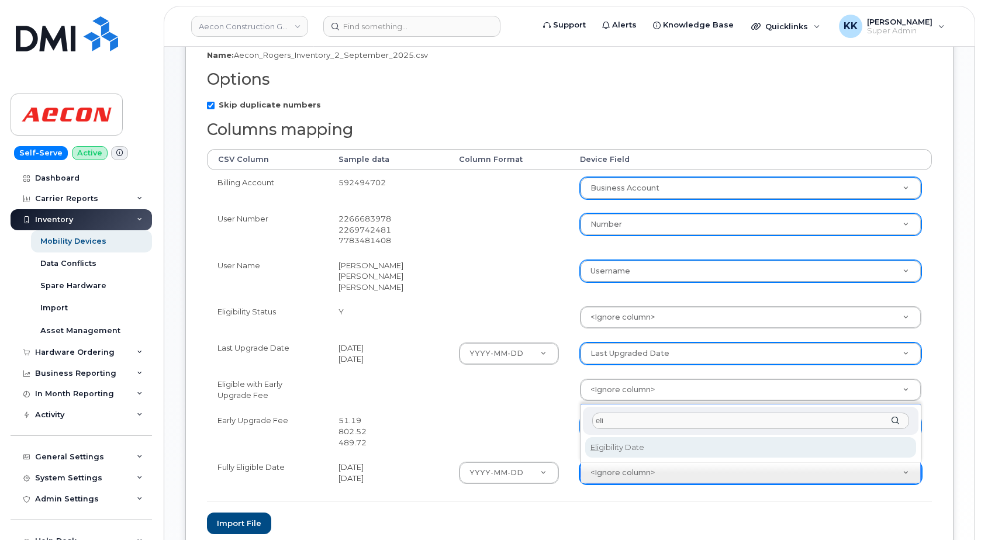
type input "eli"
select select "eligibility_date"
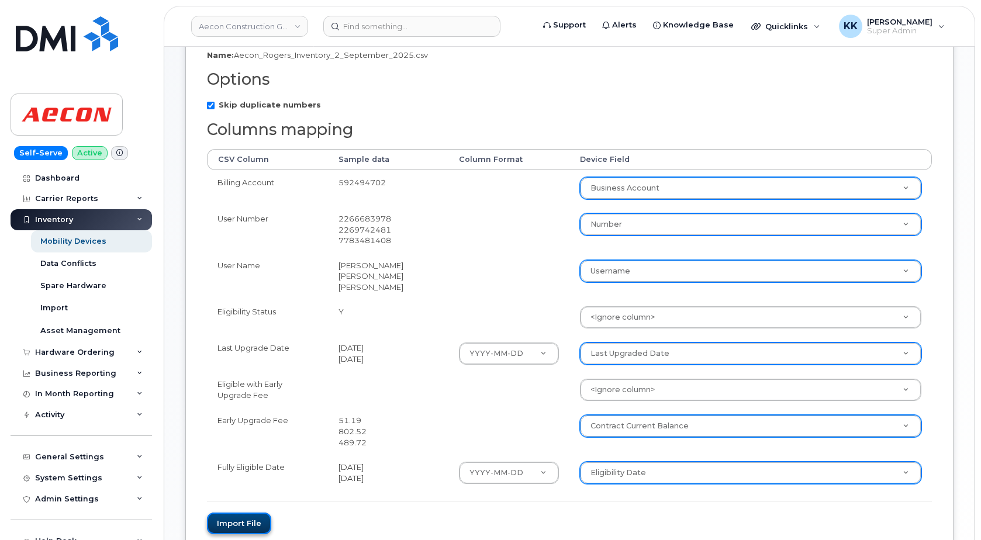
click at [240, 515] on button "Import file" at bounding box center [239, 524] width 64 height 22
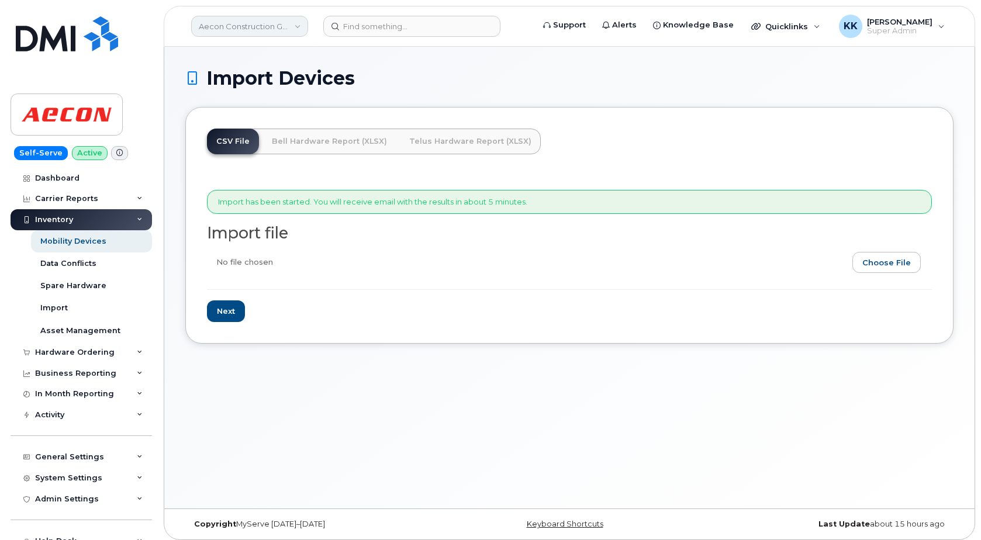
click at [247, 28] on link "Aecon Construction Group Inc" at bounding box center [249, 26] width 117 height 21
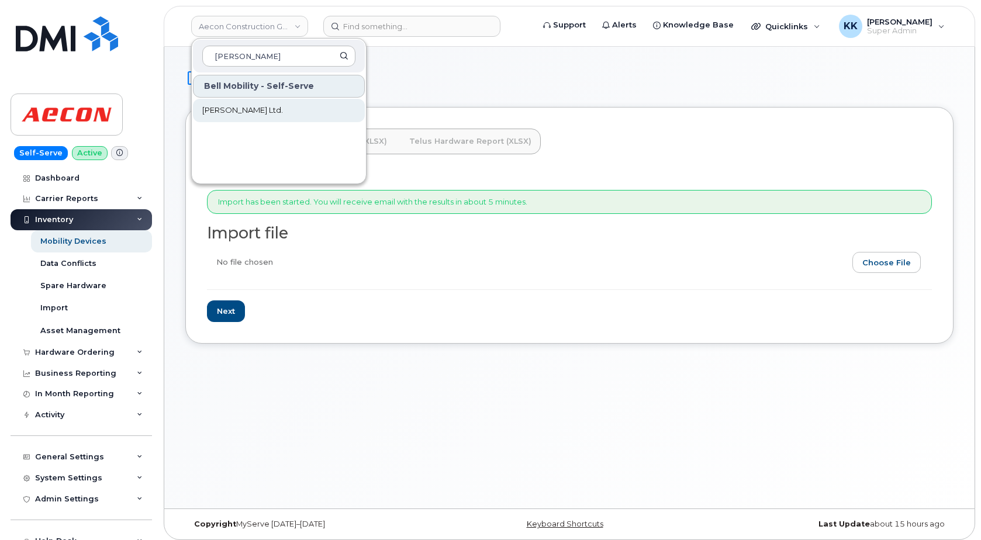
type input "[PERSON_NAME]"
click at [245, 104] on link "[PERSON_NAME] Ltd." at bounding box center [279, 110] width 172 height 23
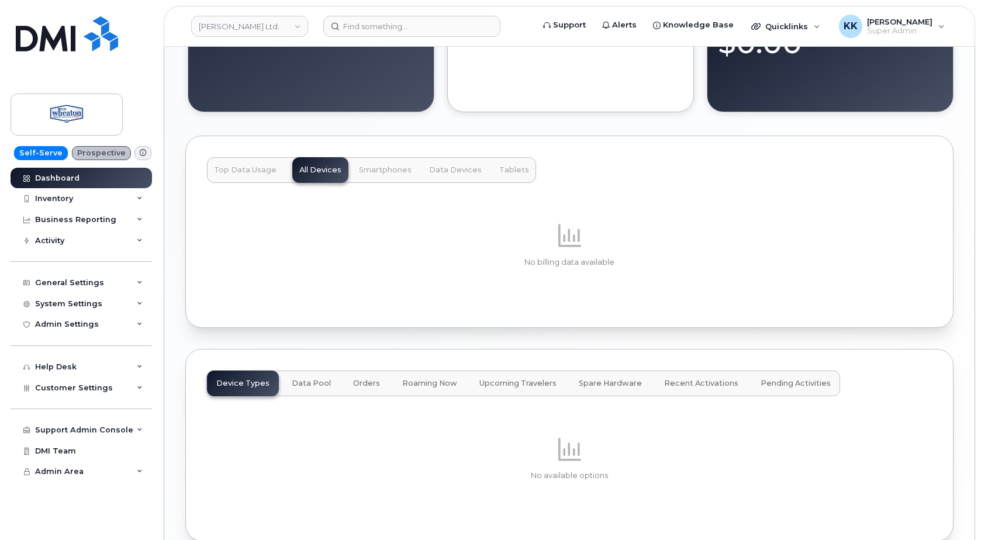
scroll to position [1037, 0]
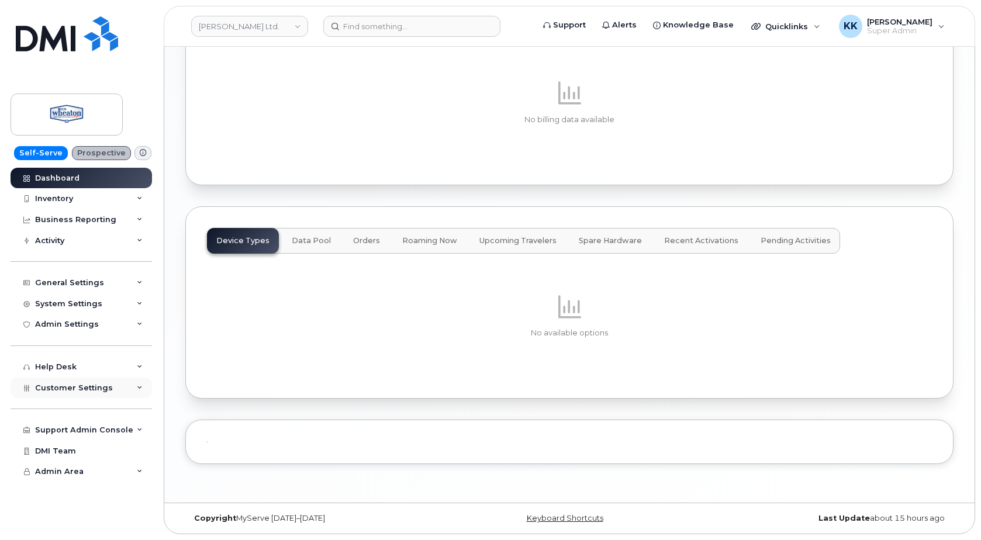
click at [106, 382] on div "Customer Settings" at bounding box center [81, 388] width 141 height 21
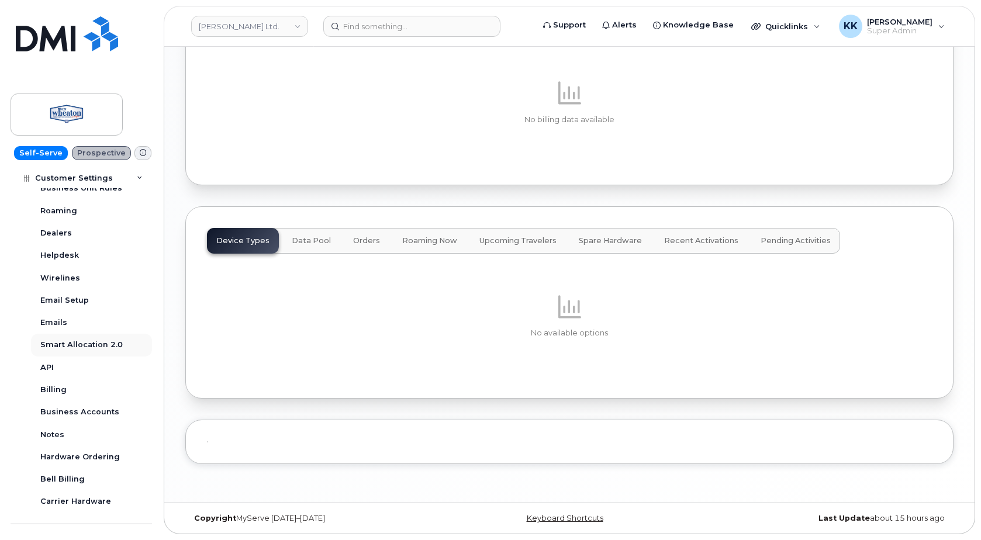
scroll to position [281, 0]
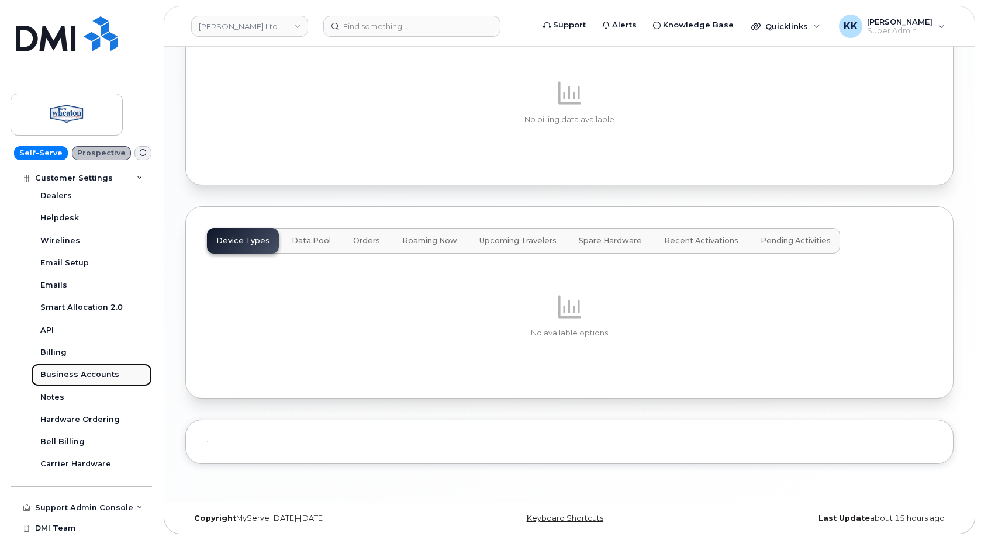
click at [98, 379] on div "Business Accounts" at bounding box center [79, 375] width 79 height 11
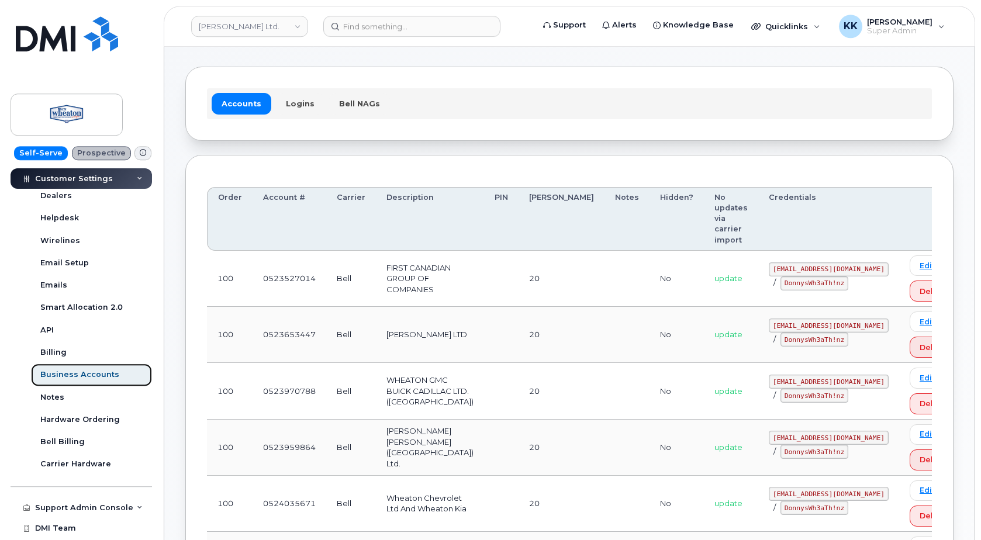
scroll to position [42, 0]
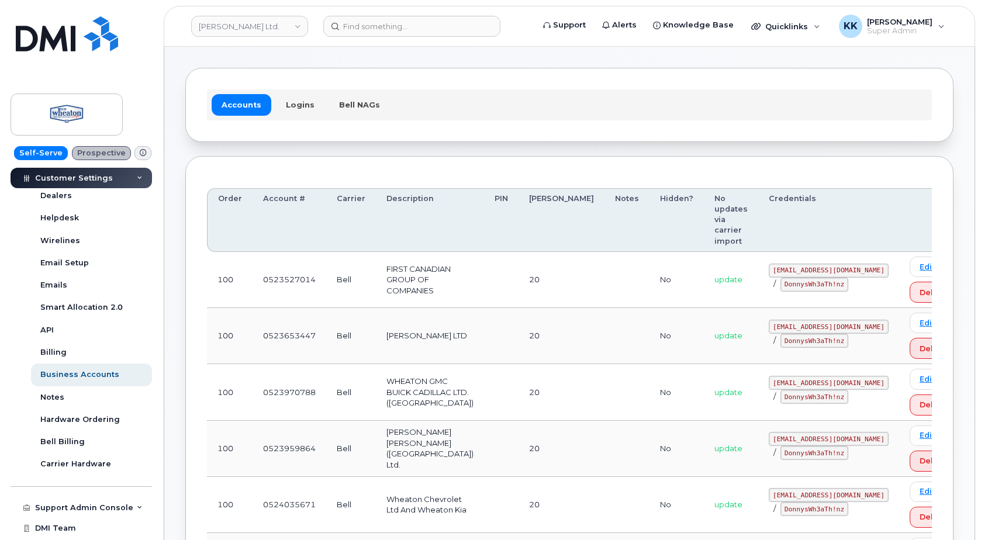
click at [280, 97] on link "Logins" at bounding box center [300, 104] width 49 height 21
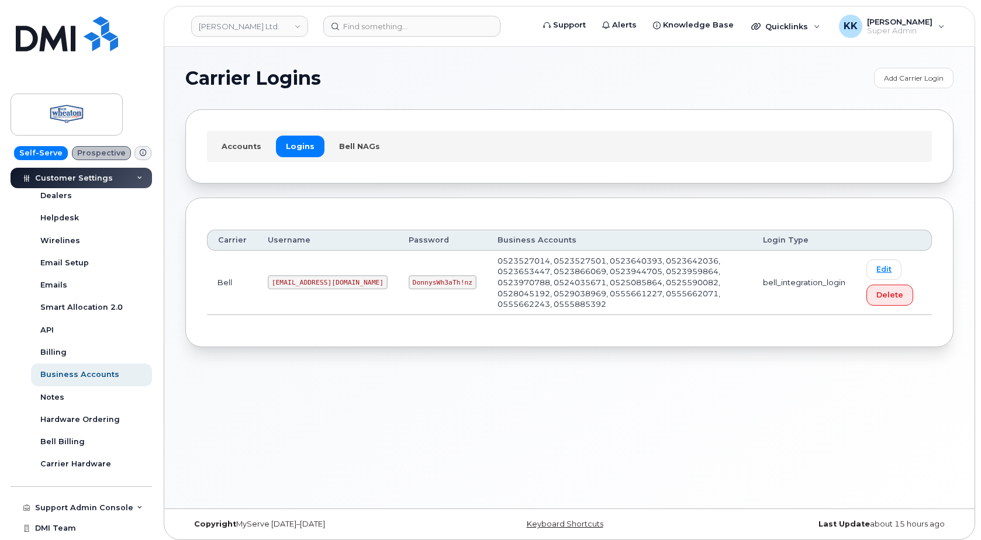
click at [296, 281] on code "[EMAIL_ADDRESS][DOMAIN_NAME]" at bounding box center [328, 282] width 120 height 14
click at [418, 284] on code "DonnysWh3aTh!nz" at bounding box center [443, 282] width 68 height 14
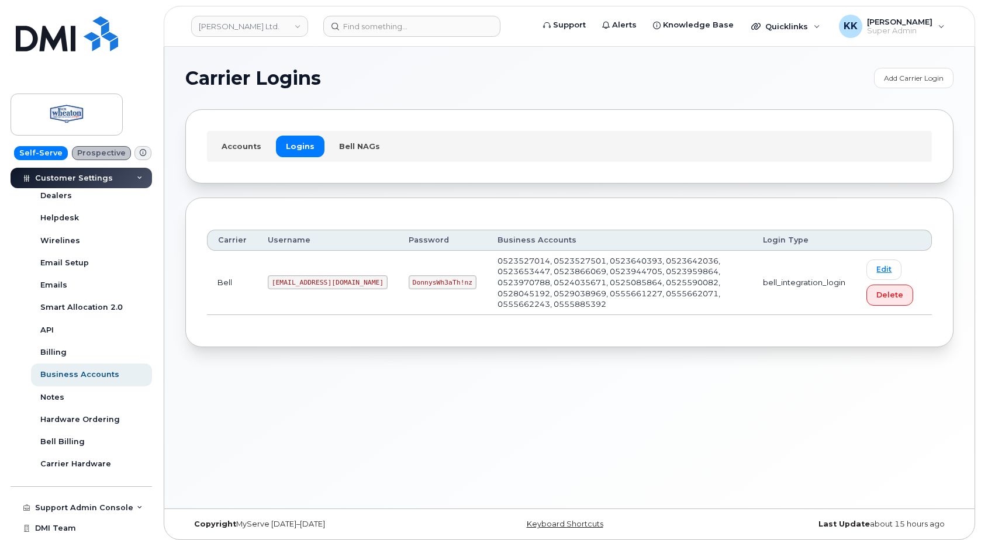
click at [418, 284] on code "DonnysWh3aTh!nz" at bounding box center [443, 282] width 68 height 14
click at [232, 151] on link "Accounts" at bounding box center [242, 146] width 60 height 21
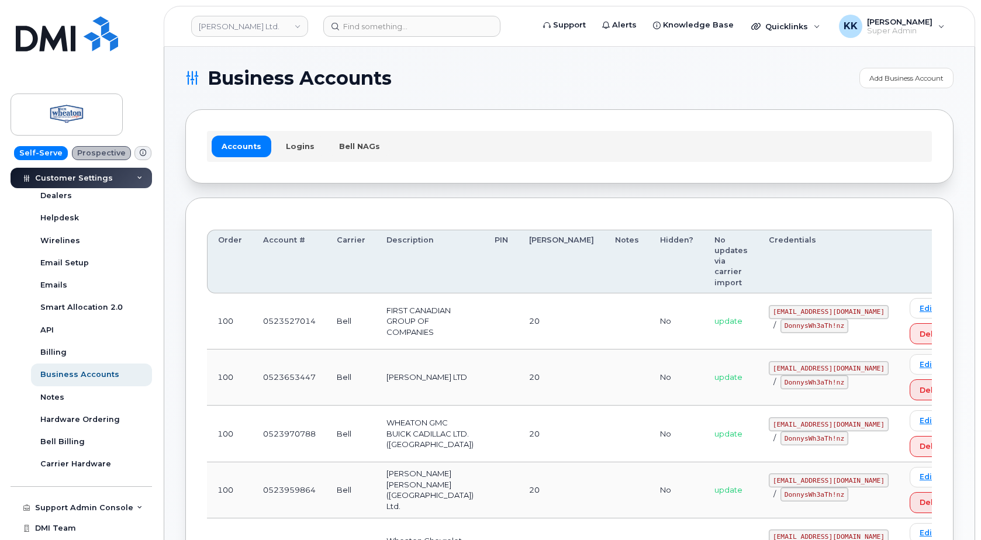
click at [299, 135] on div "Accounts Logins Bell NAGs" at bounding box center [569, 146] width 725 height 30
